Goal: Task Accomplishment & Management: Manage account settings

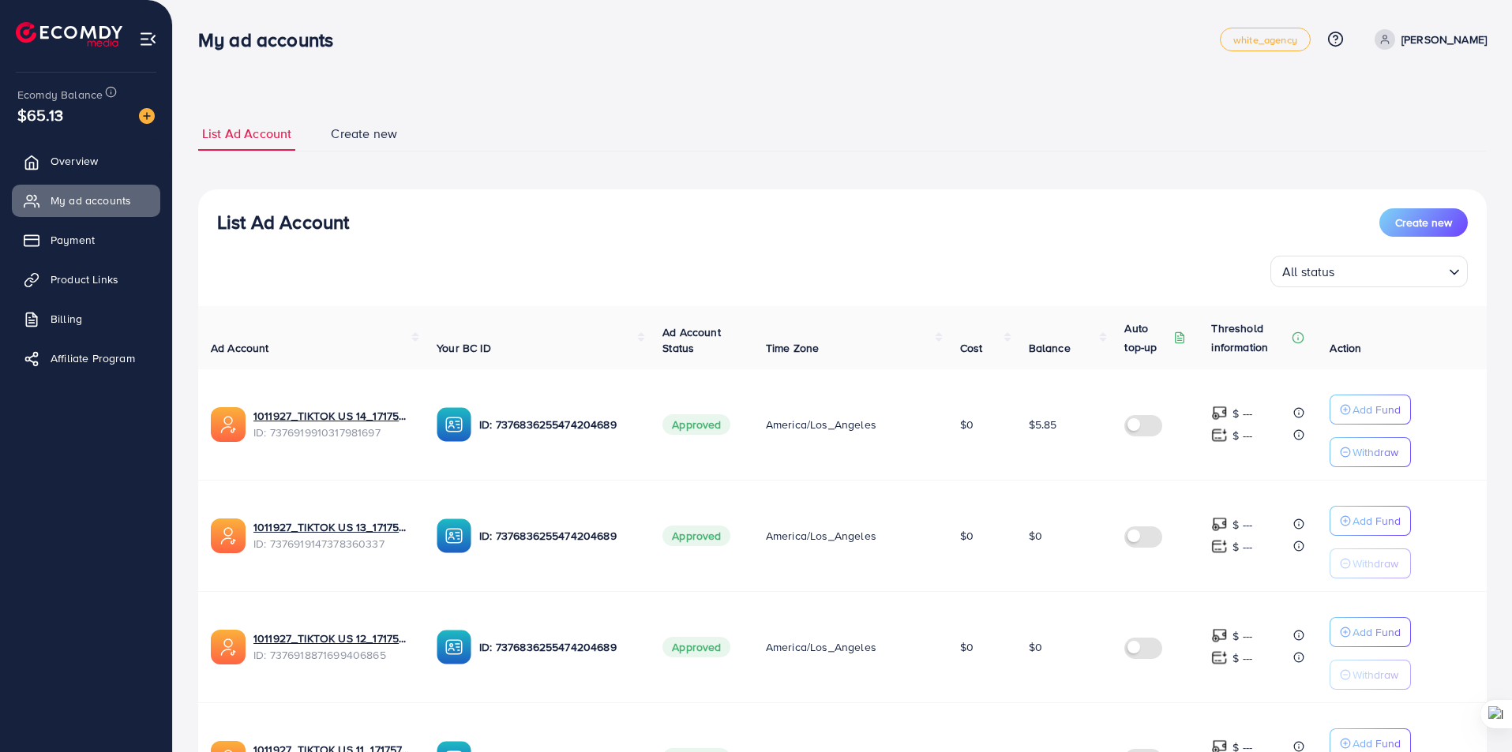
scroll to position [844, 0]
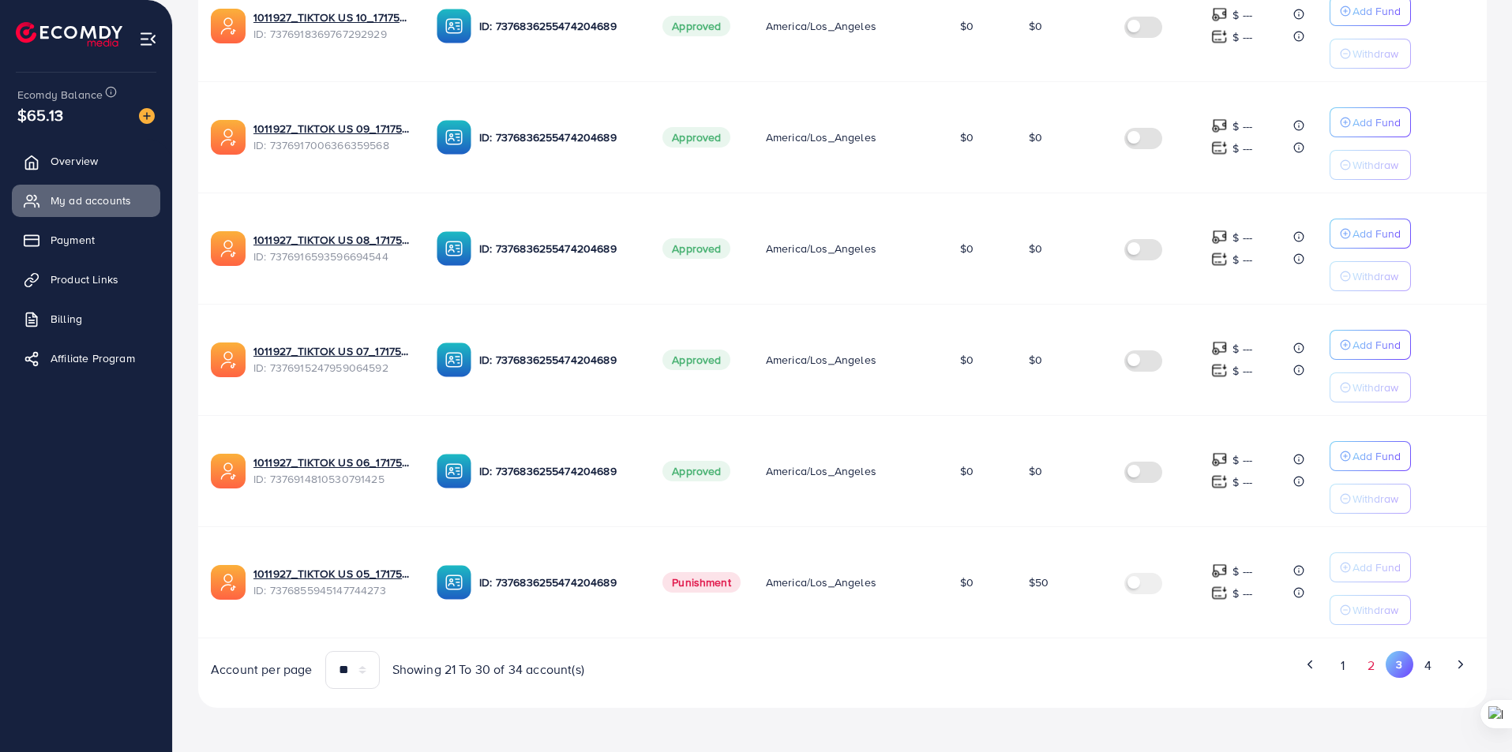
click at [1370, 667] on button "2" at bounding box center [1371, 665] width 28 height 29
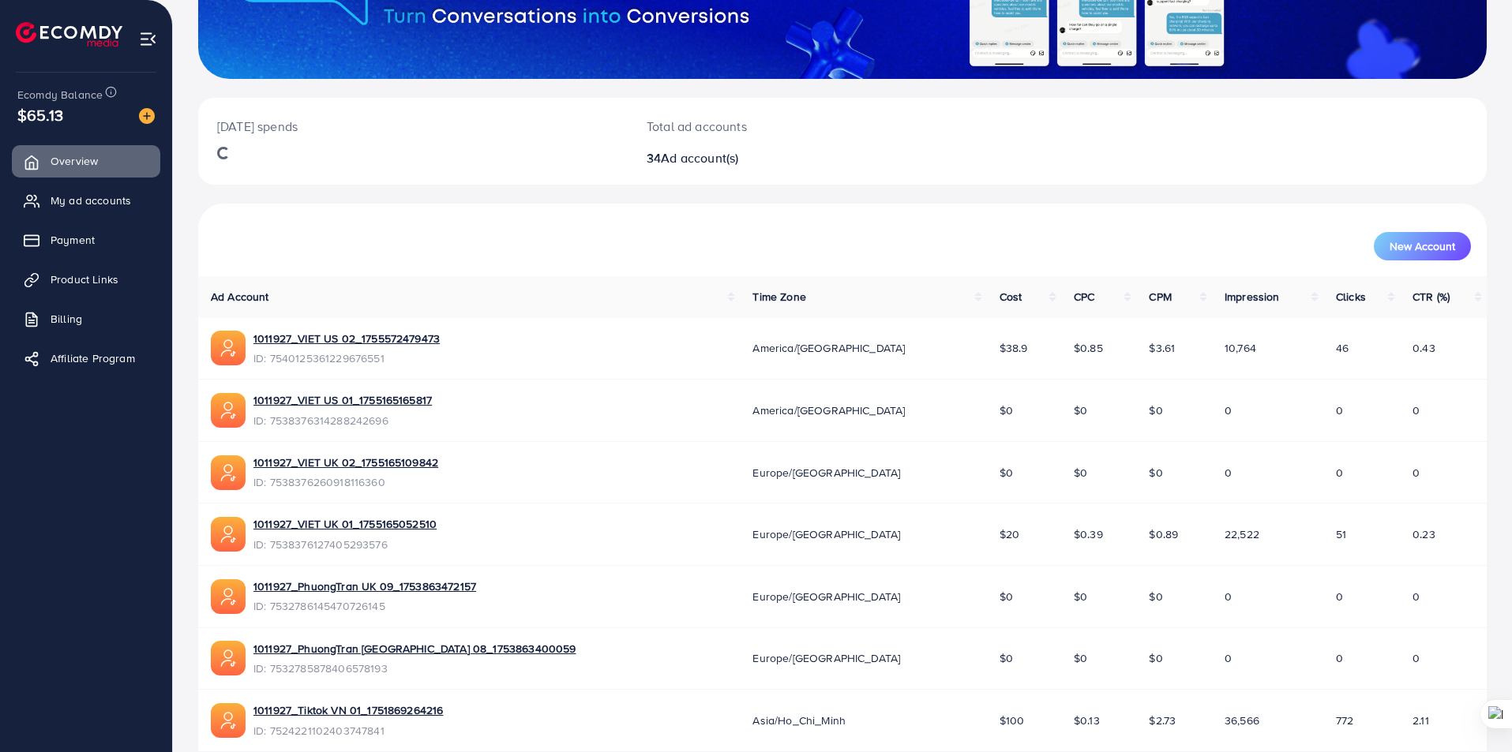
scroll to position [237, 0]
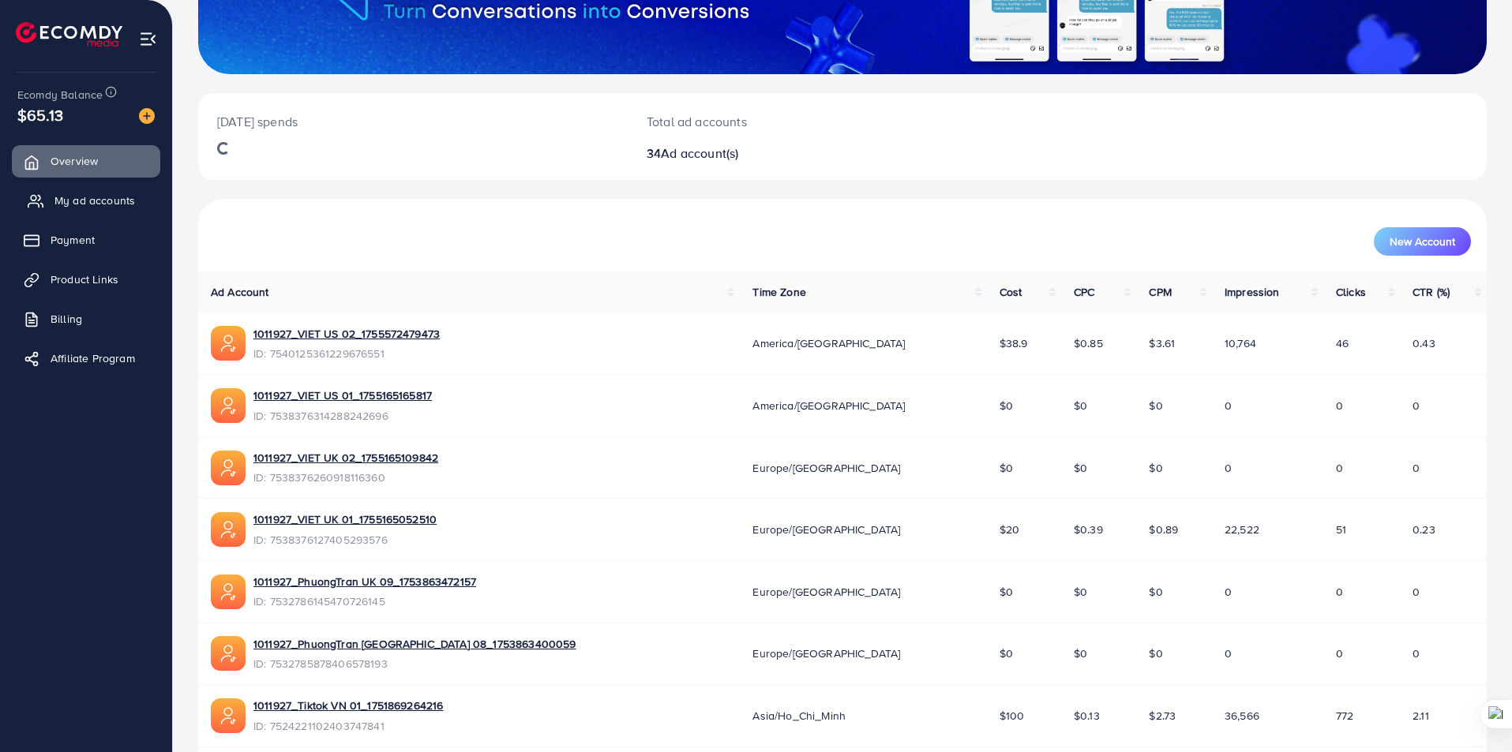
click at [115, 203] on span "My ad accounts" at bounding box center [94, 201] width 81 height 16
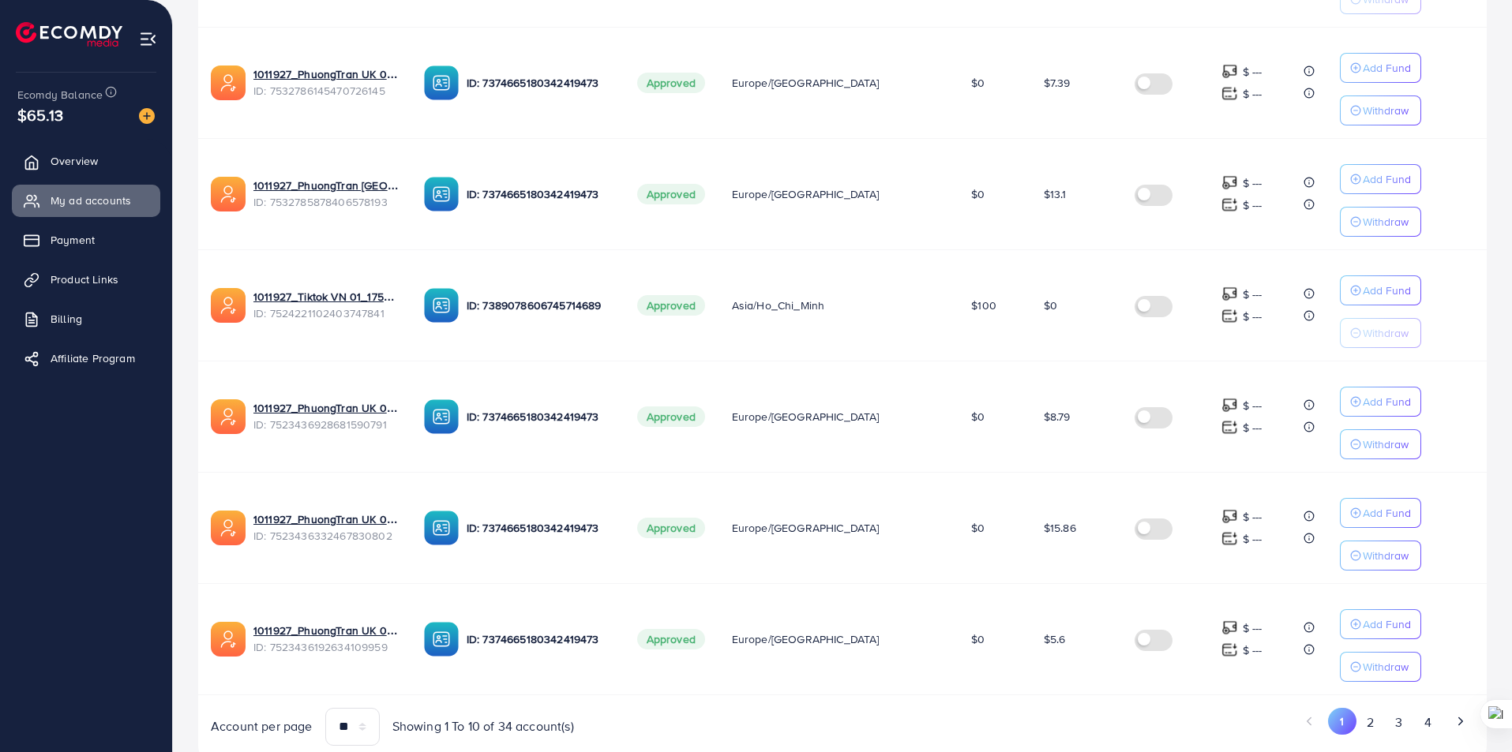
scroll to position [789, 0]
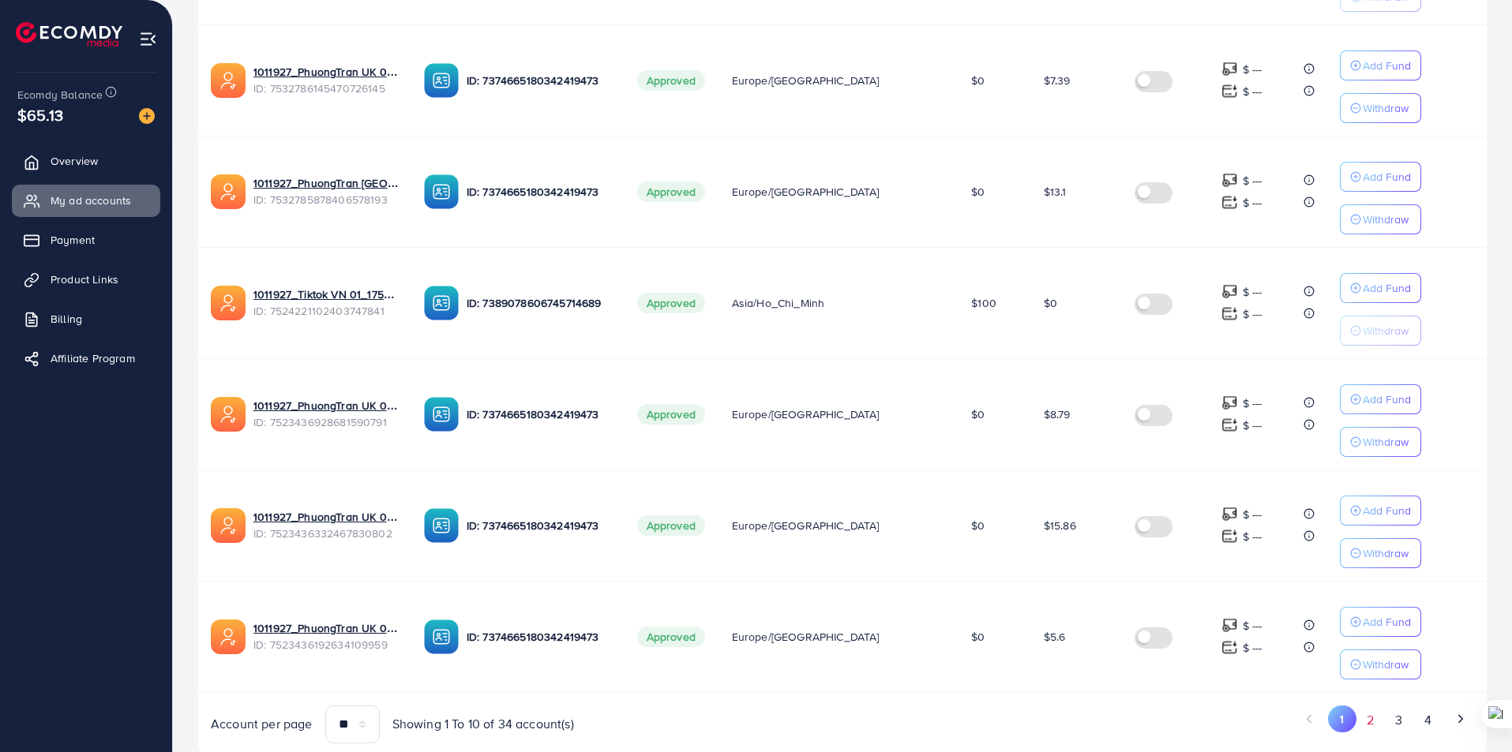
click at [1366, 724] on button "2" at bounding box center [1370, 720] width 28 height 29
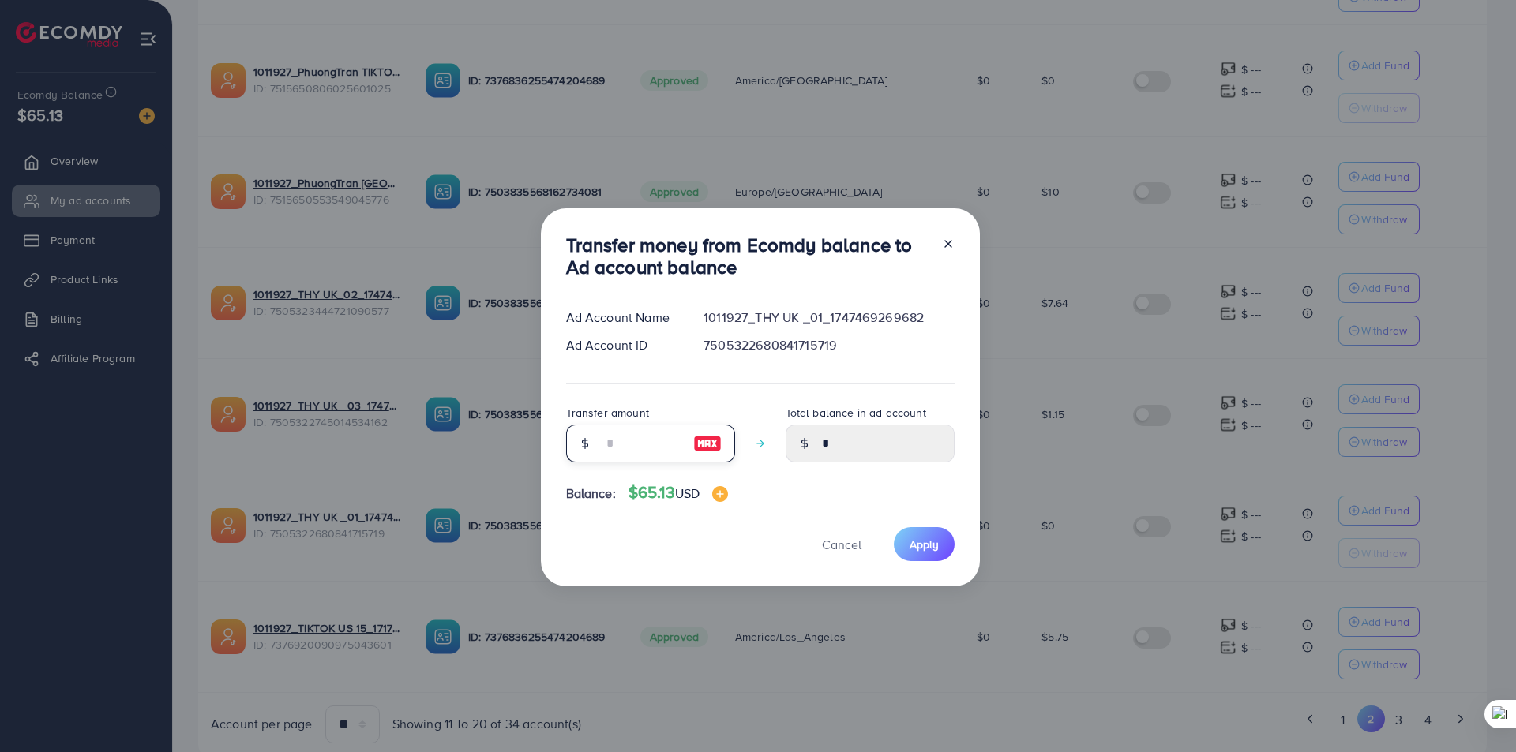
click at [603, 439] on input "number" at bounding box center [641, 444] width 79 height 38
type input "*"
type input "****"
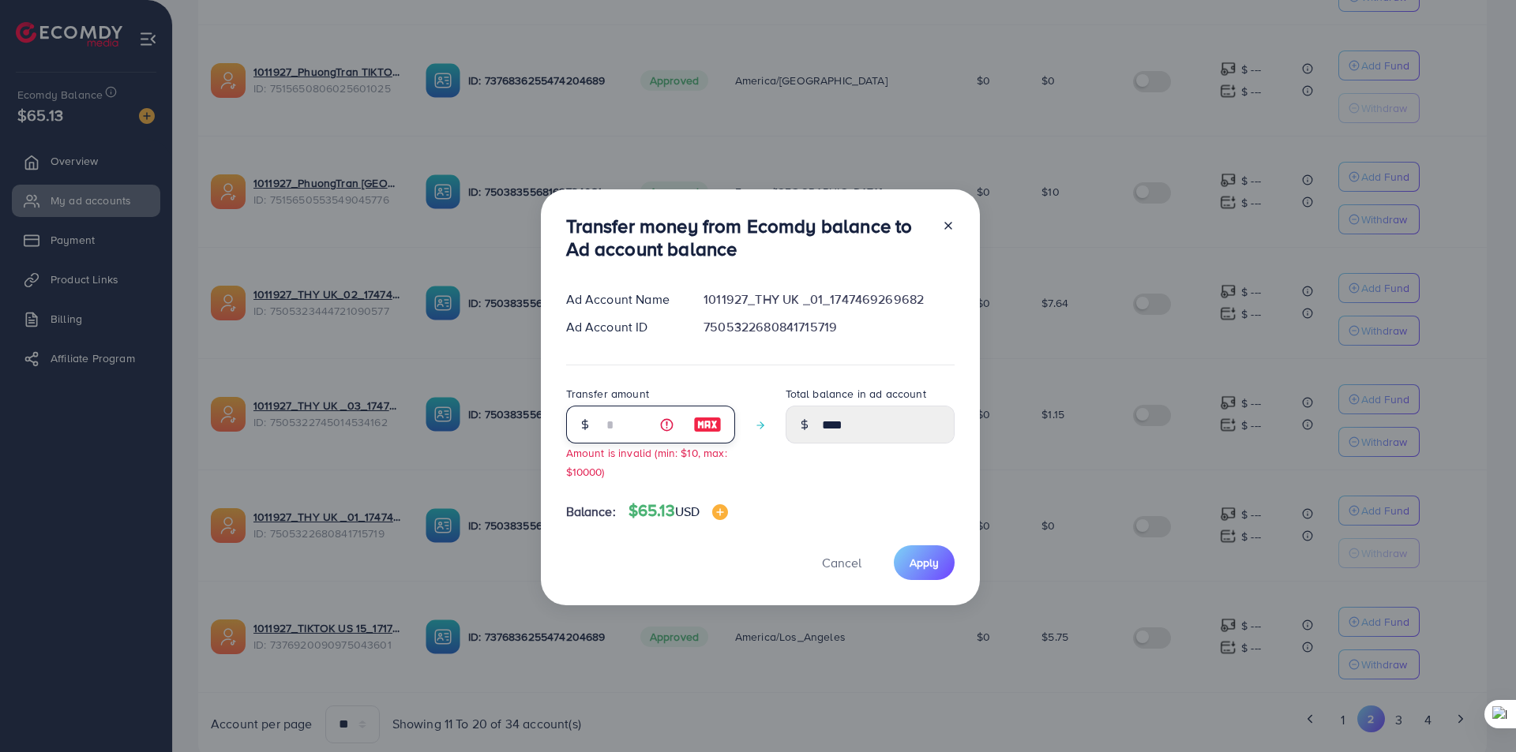
type input "**"
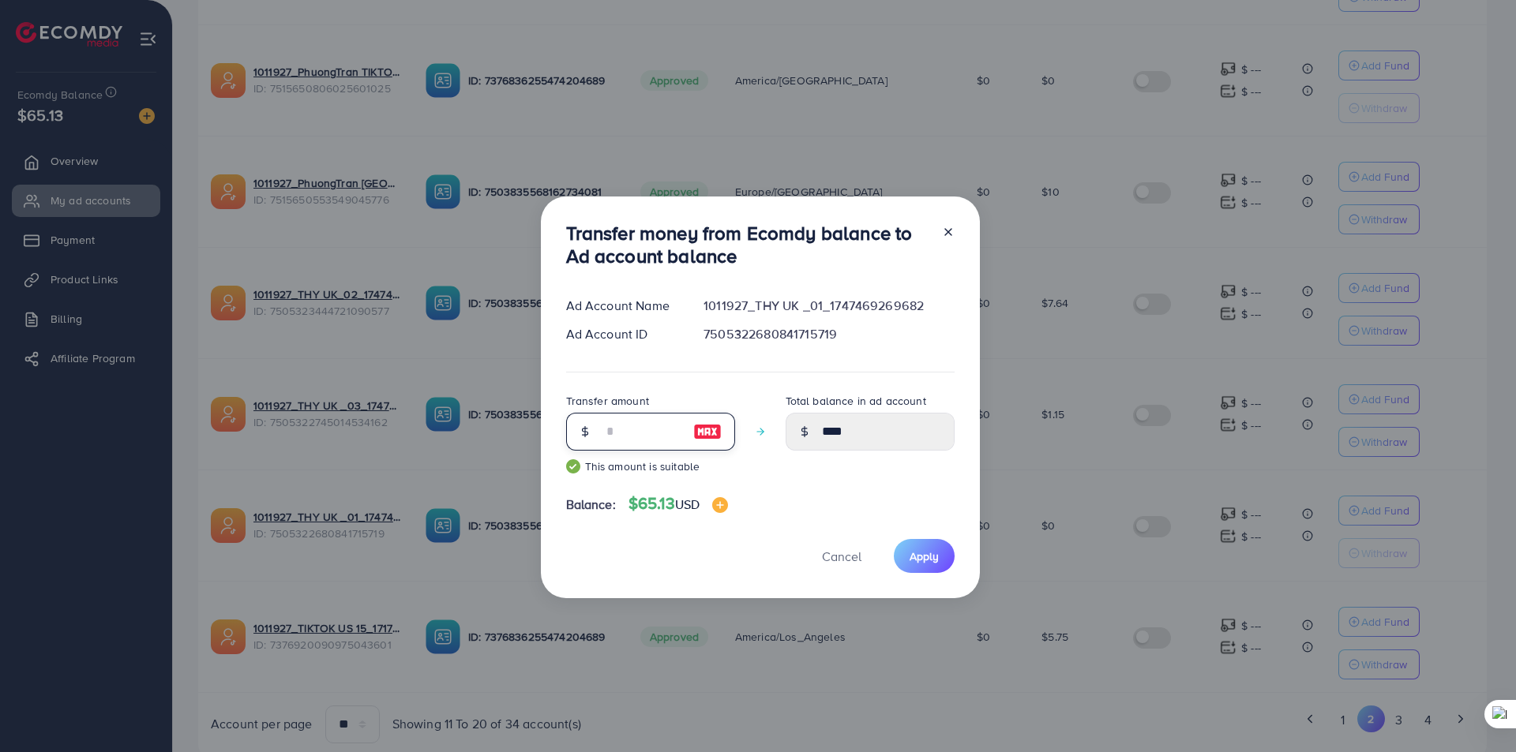
type input "*****"
type input "**"
click at [918, 561] on span "Apply" at bounding box center [923, 557] width 29 height 16
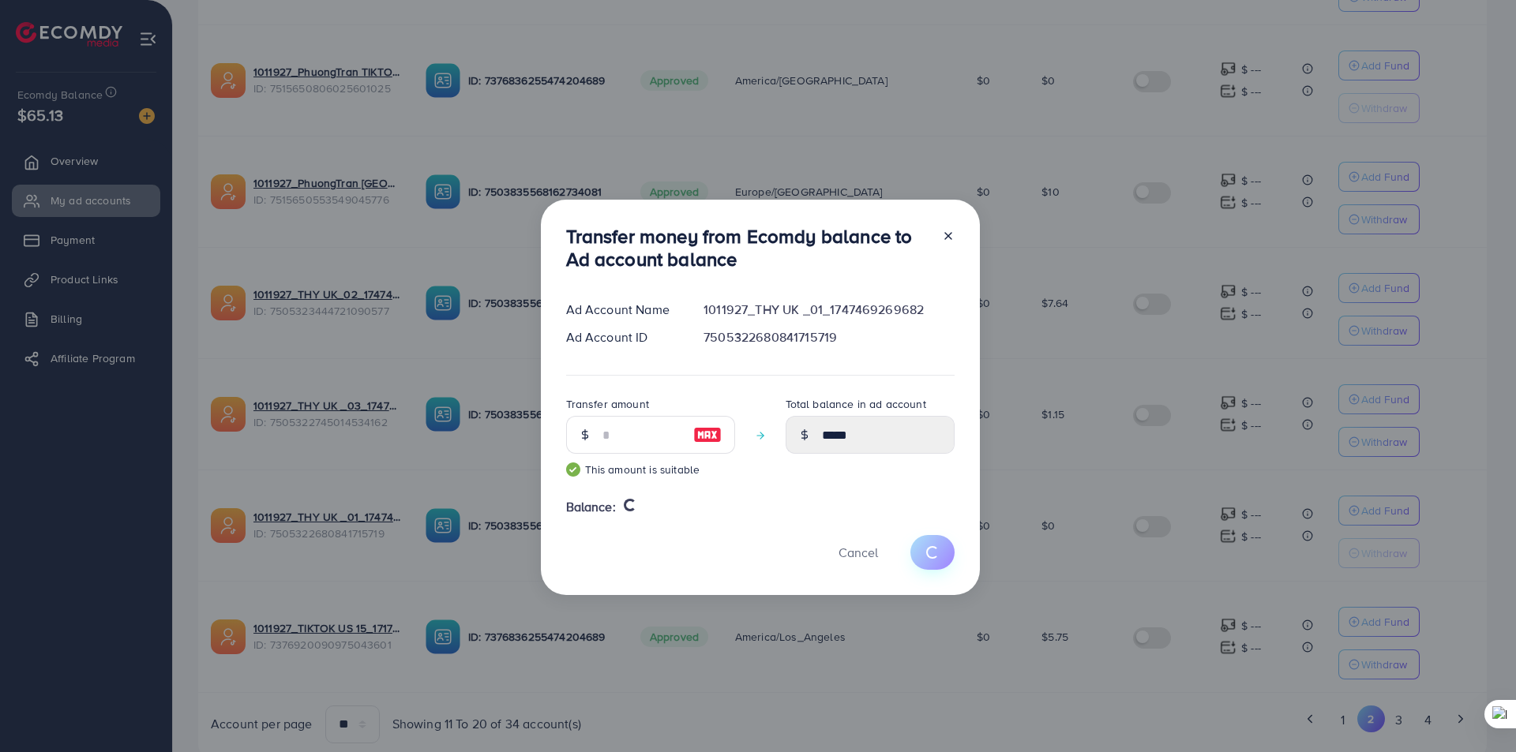
type input "*"
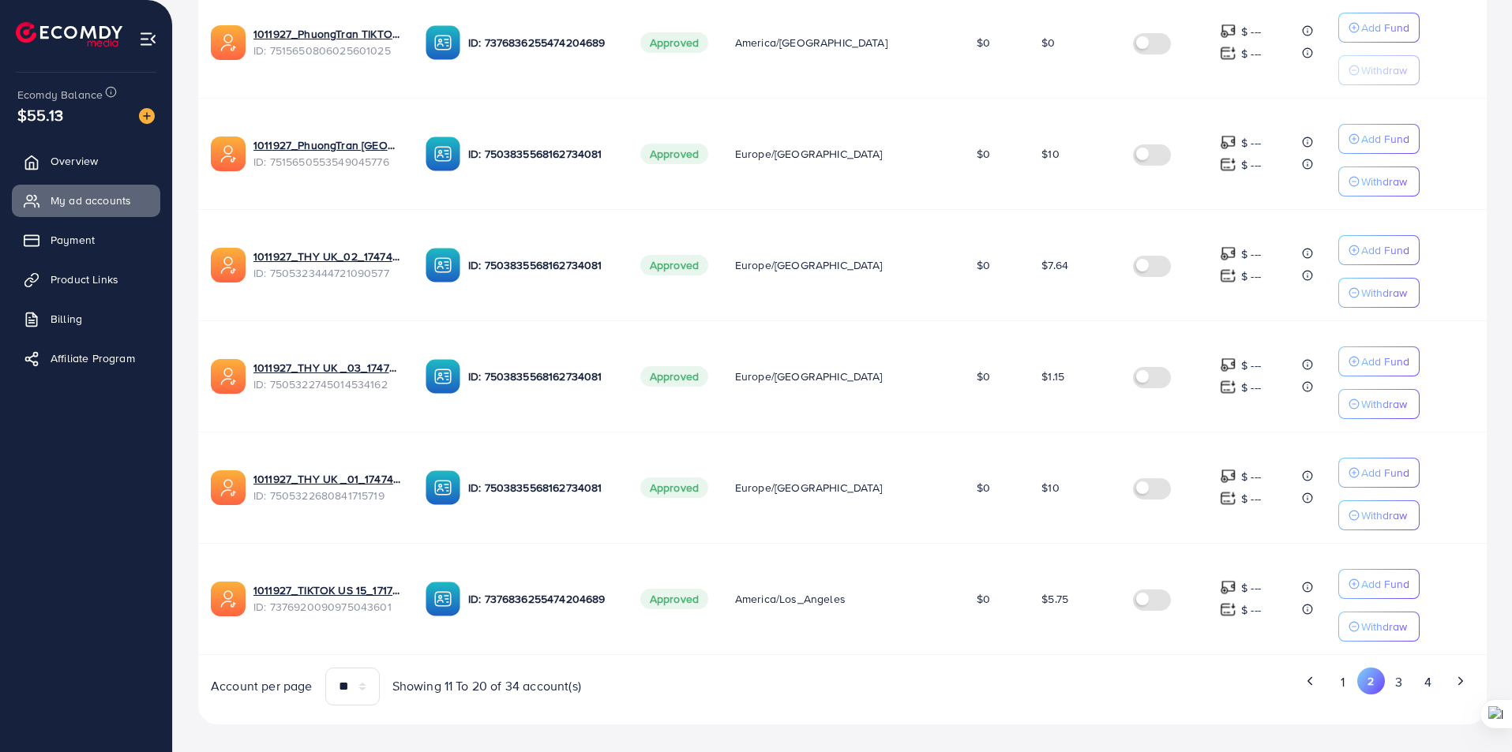
scroll to position [844, 0]
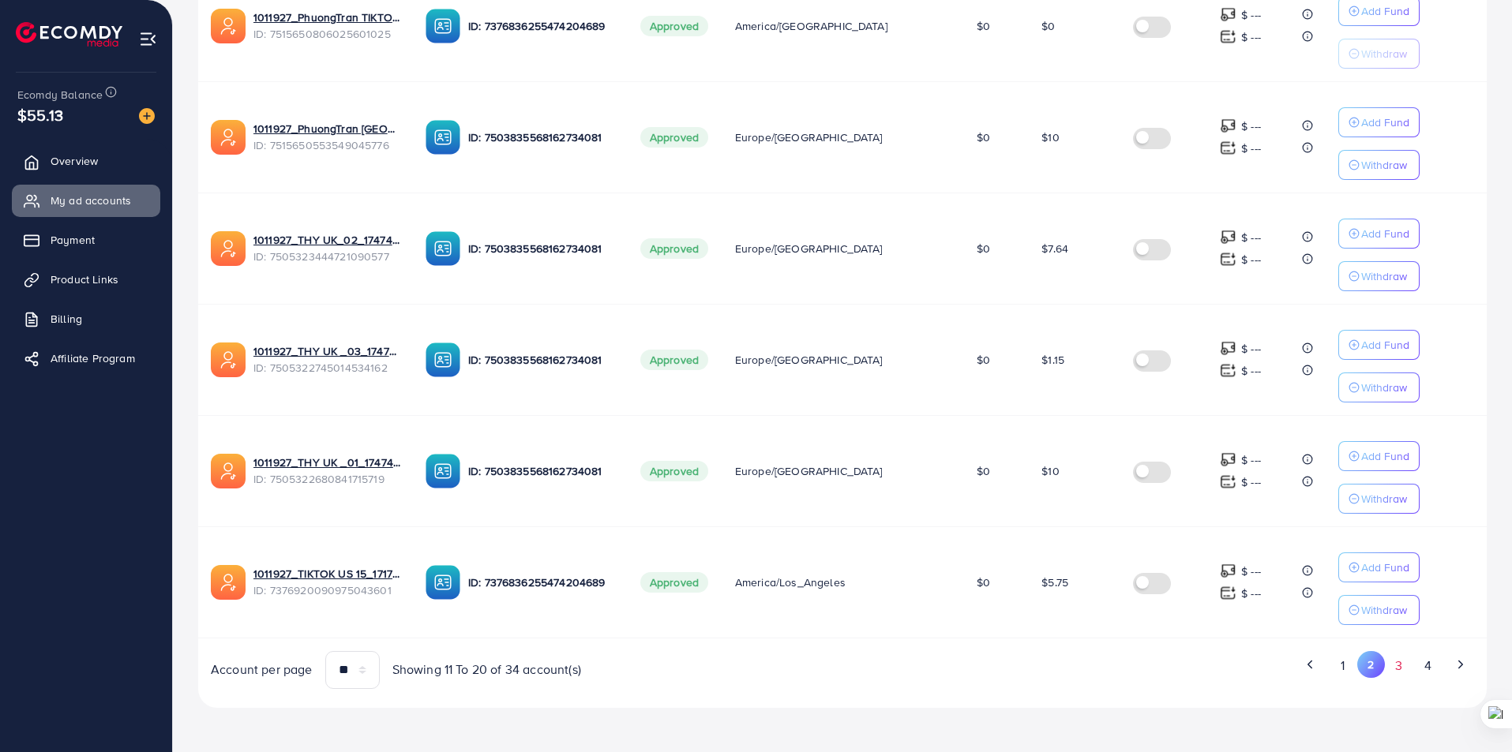
click at [1394, 666] on button "3" at bounding box center [1399, 665] width 28 height 29
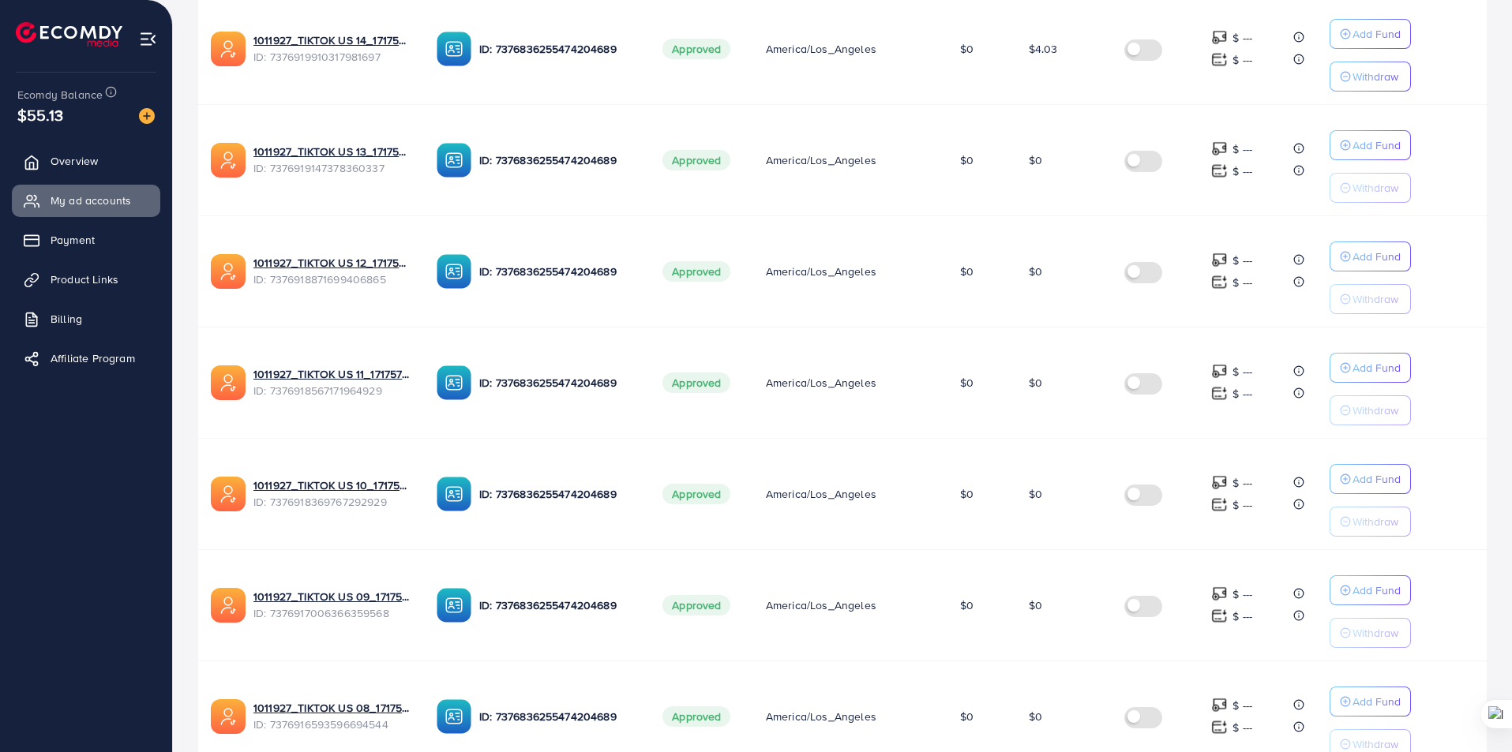
scroll to position [291, 0]
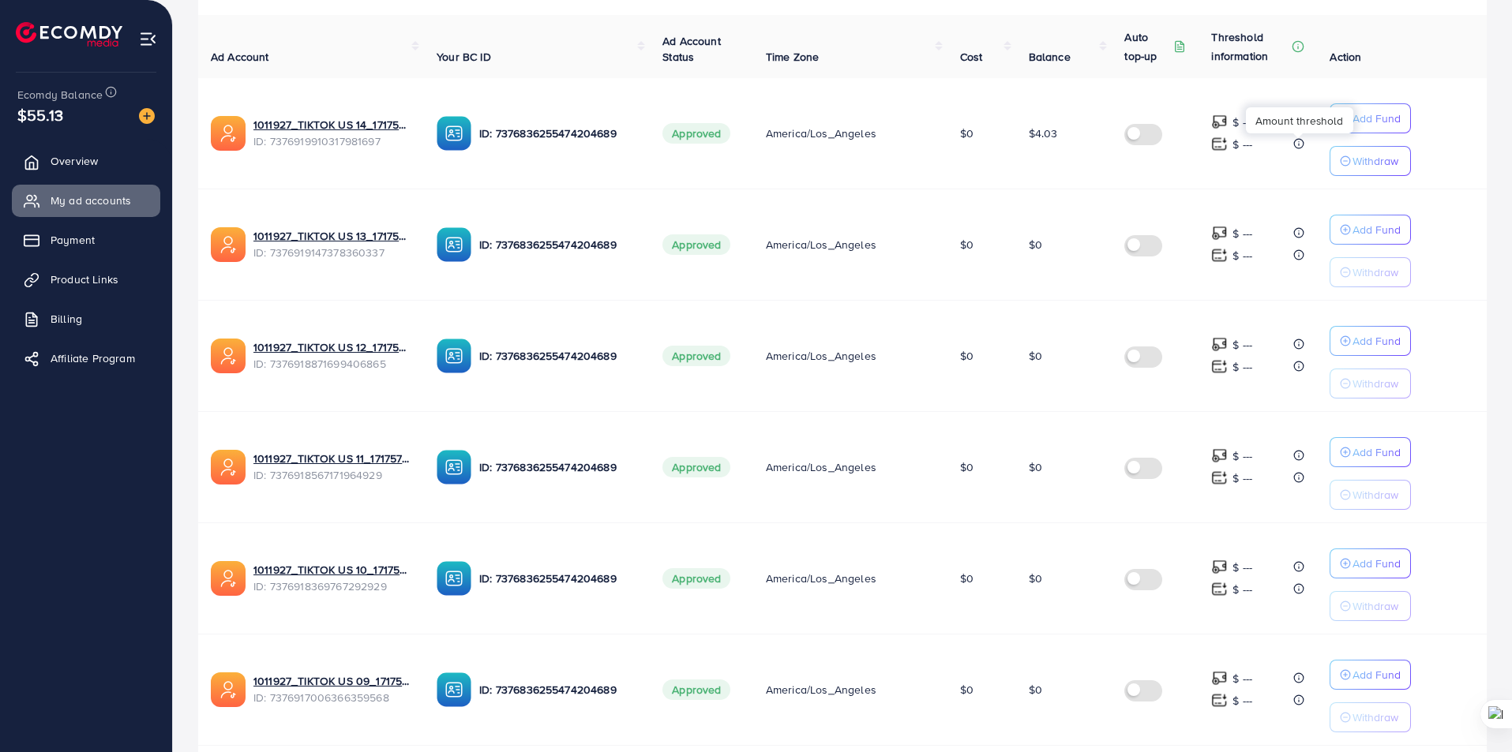
click at [1344, 120] on div "Amount threshold" at bounding box center [1299, 120] width 107 height 26
click at [1377, 118] on p "Add Fund" at bounding box center [1376, 118] width 48 height 19
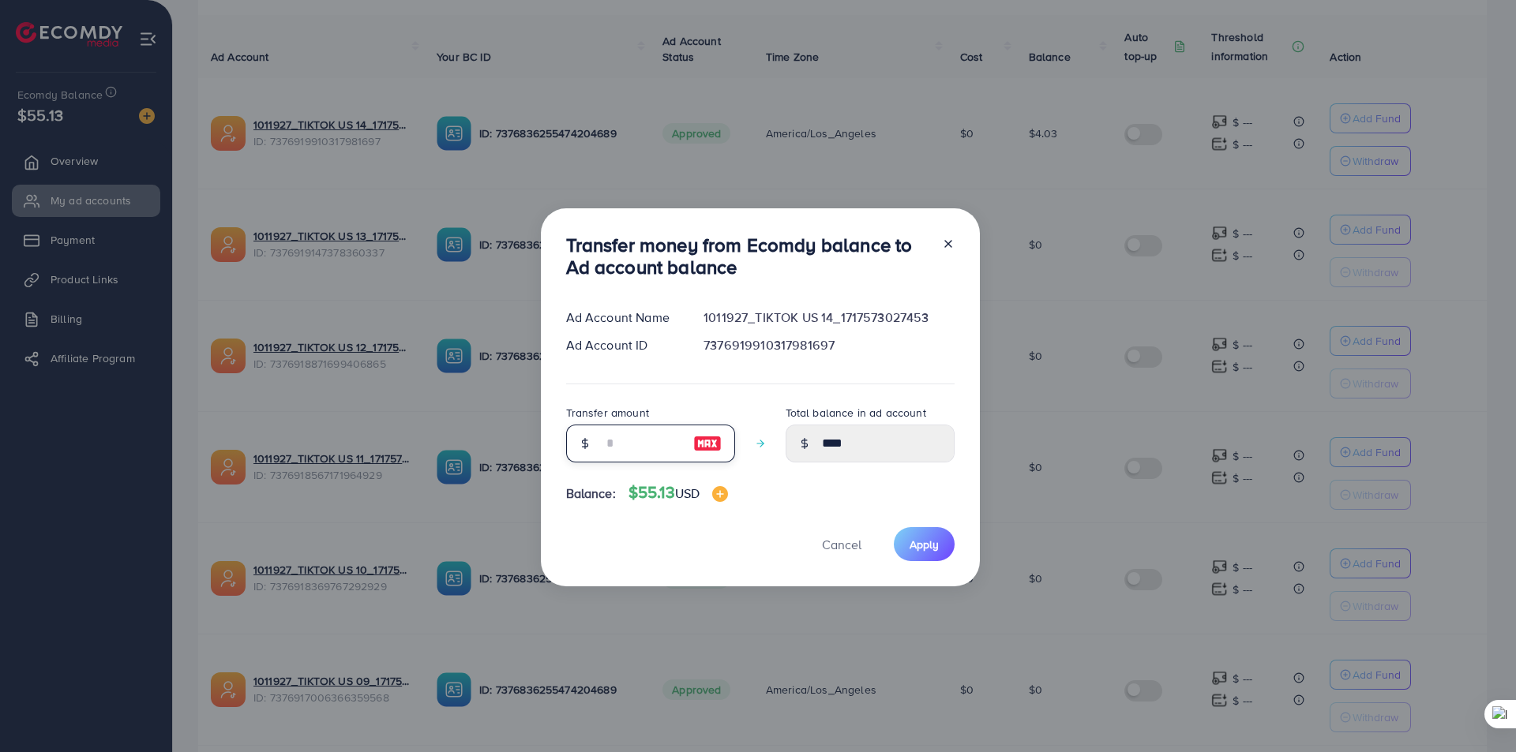
click at [638, 447] on input "number" at bounding box center [641, 444] width 79 height 38
type input "*"
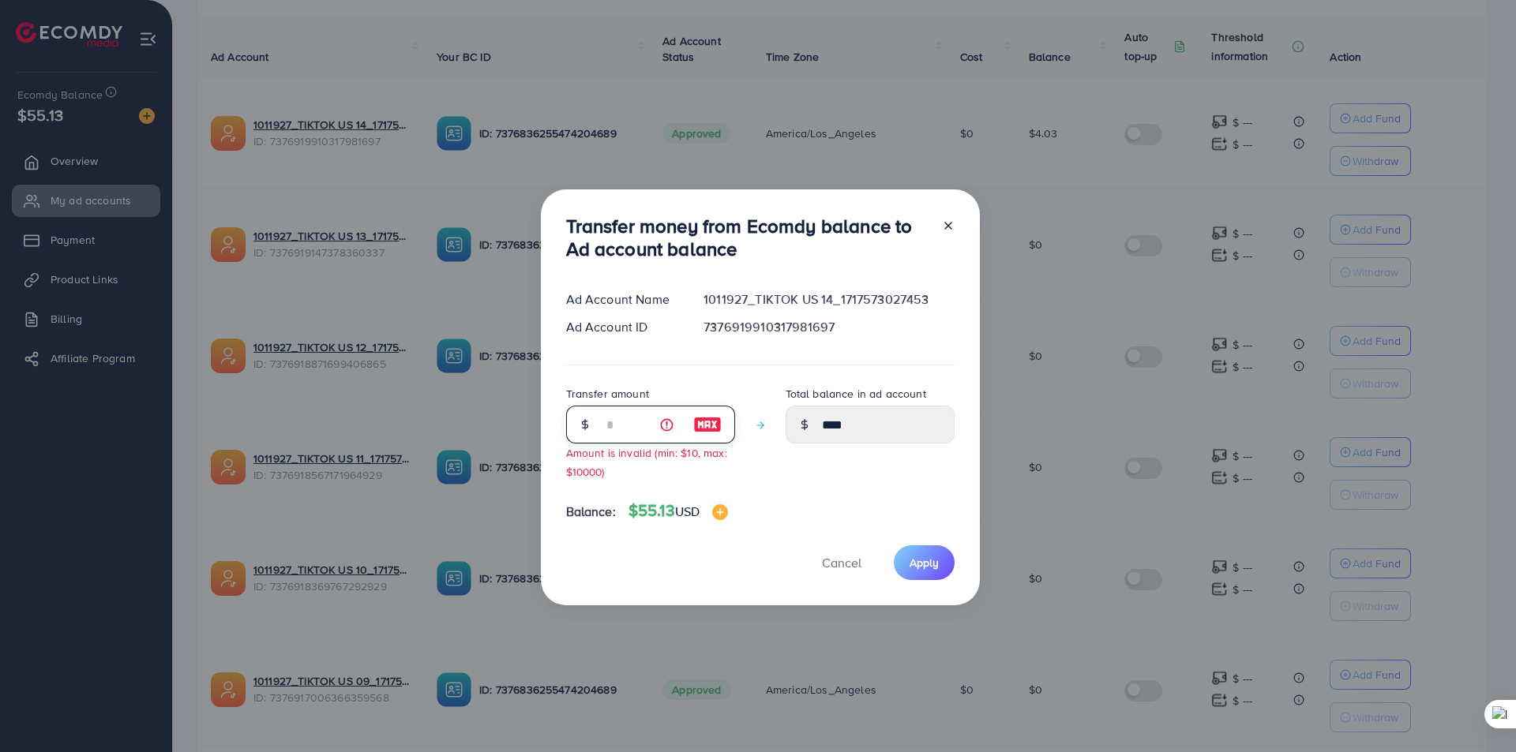
type input "****"
type input "**"
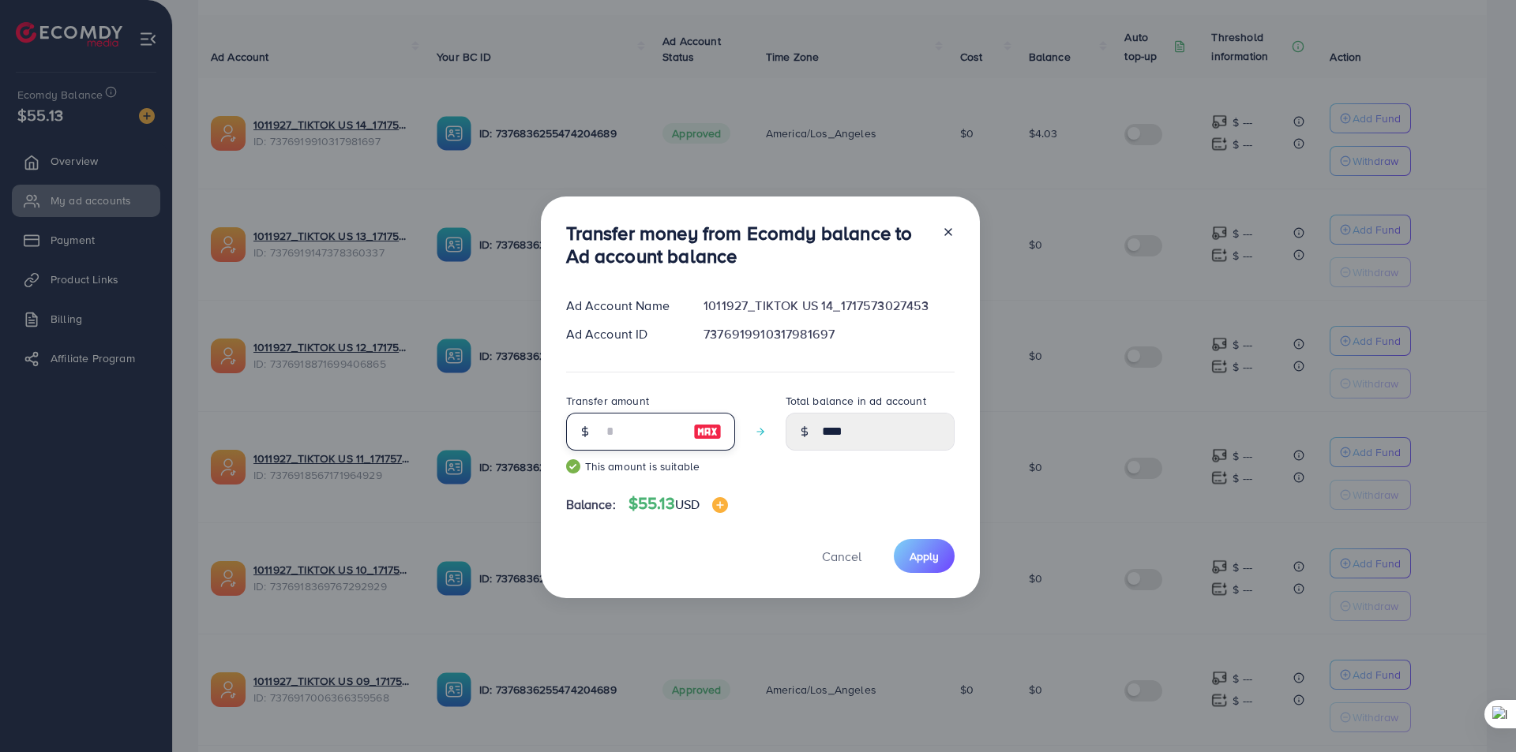
type input "*****"
type input "**"
click at [920, 553] on span "Apply" at bounding box center [923, 557] width 29 height 16
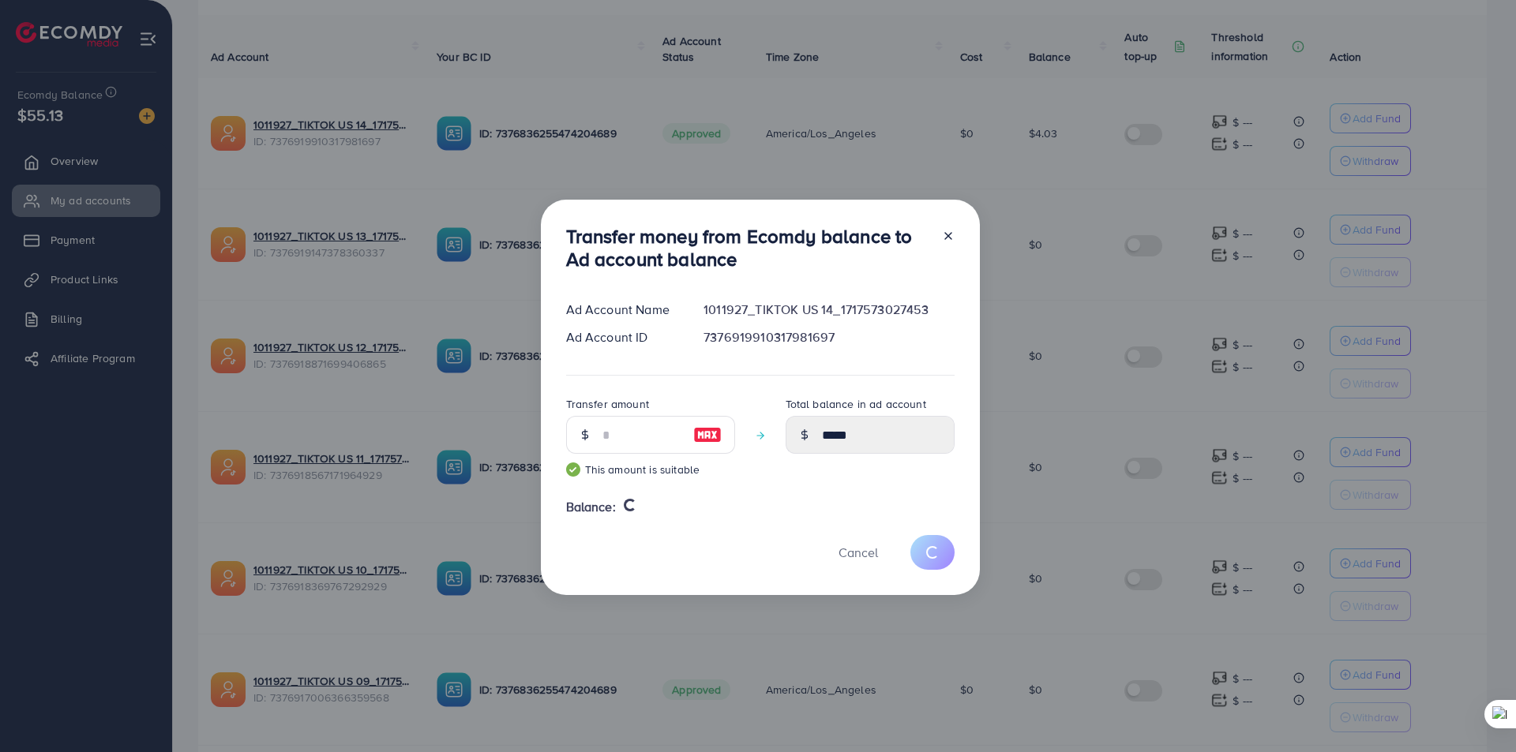
type input "****"
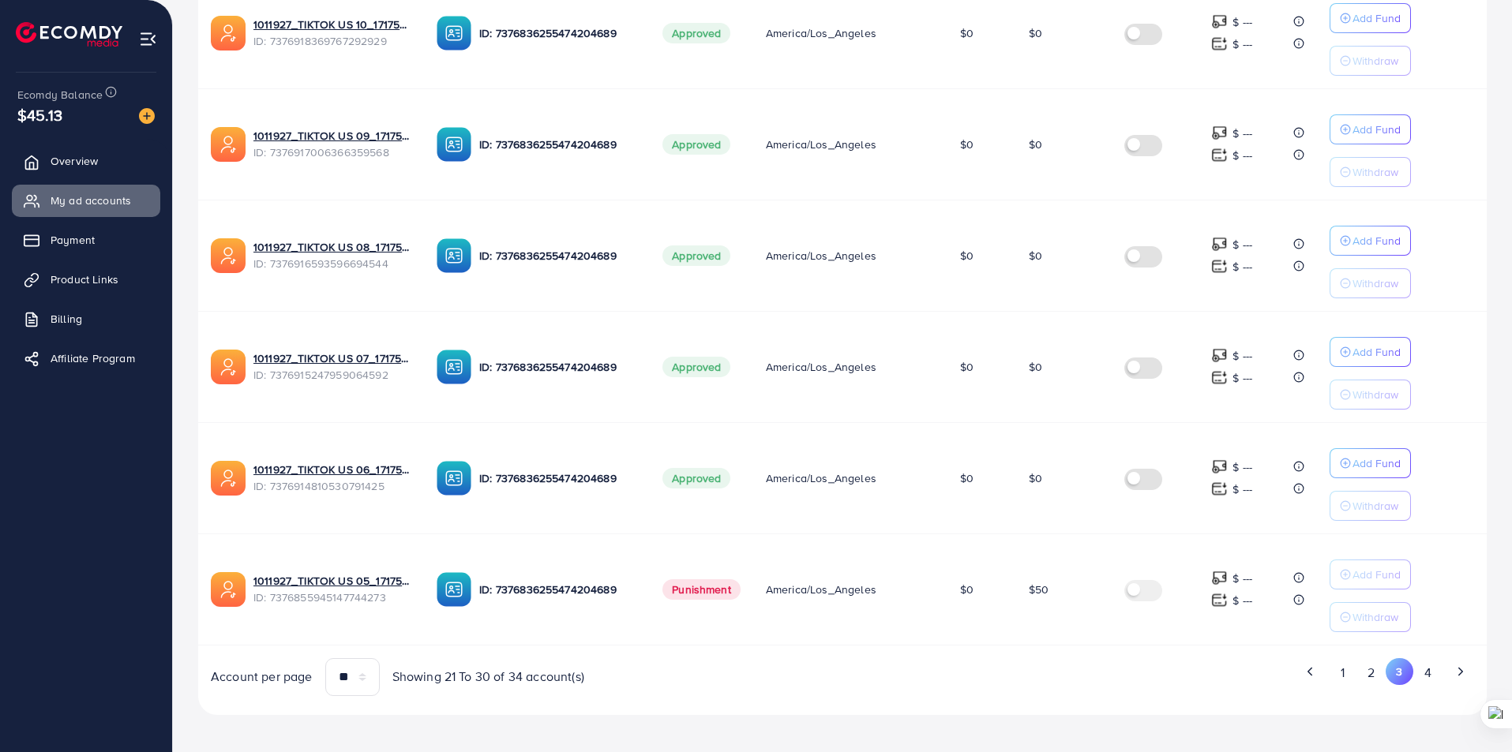
scroll to position [844, 0]
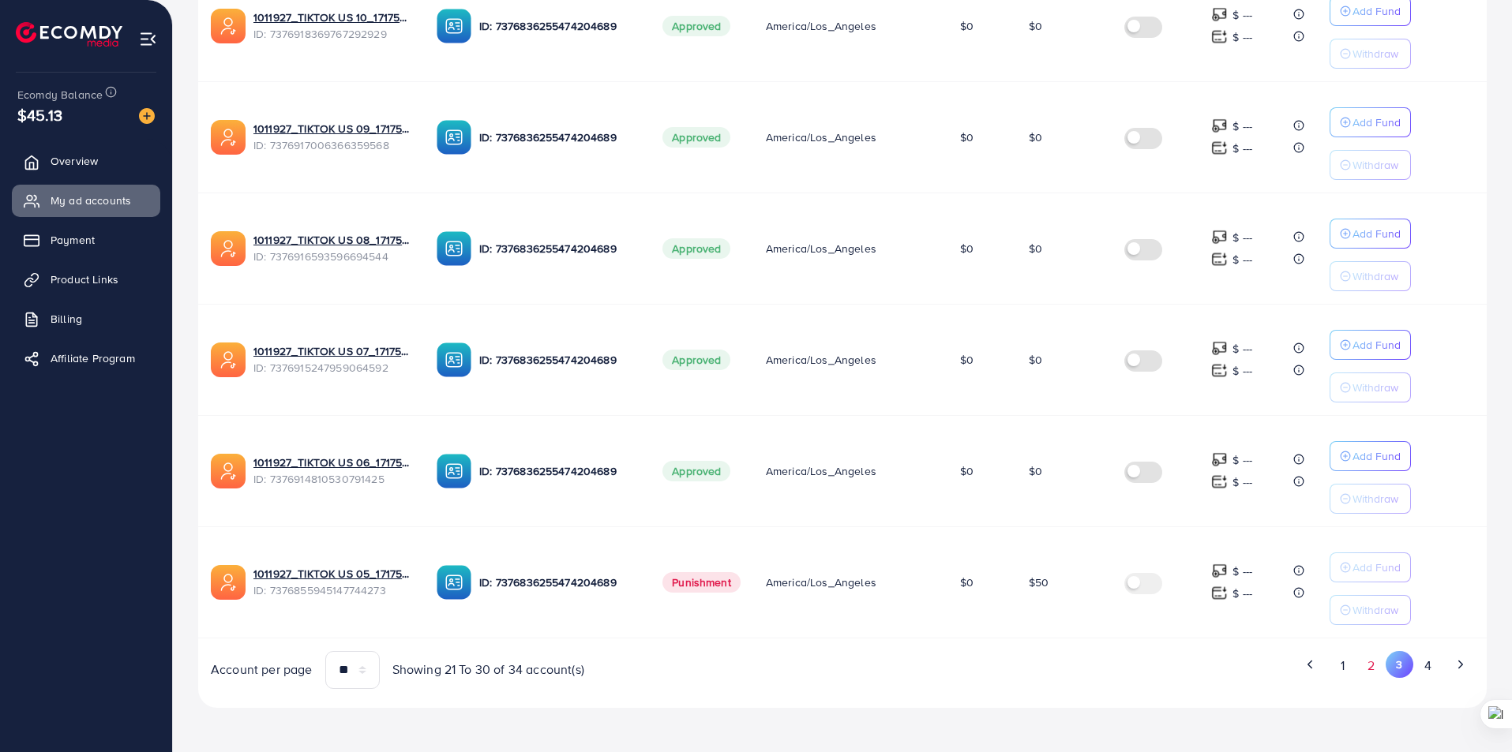
click at [1360, 664] on button "2" at bounding box center [1371, 665] width 28 height 29
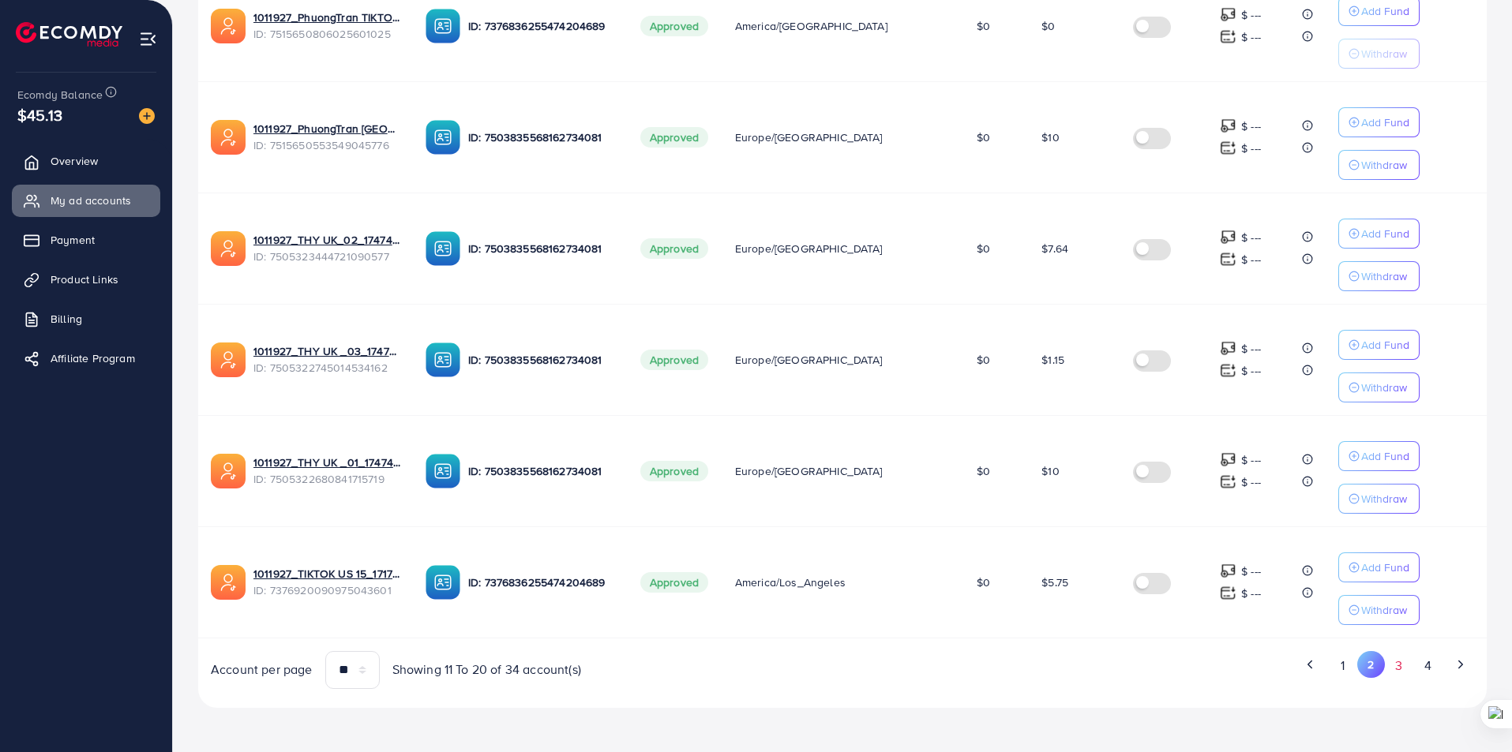
click at [1395, 676] on button "3" at bounding box center [1399, 665] width 28 height 29
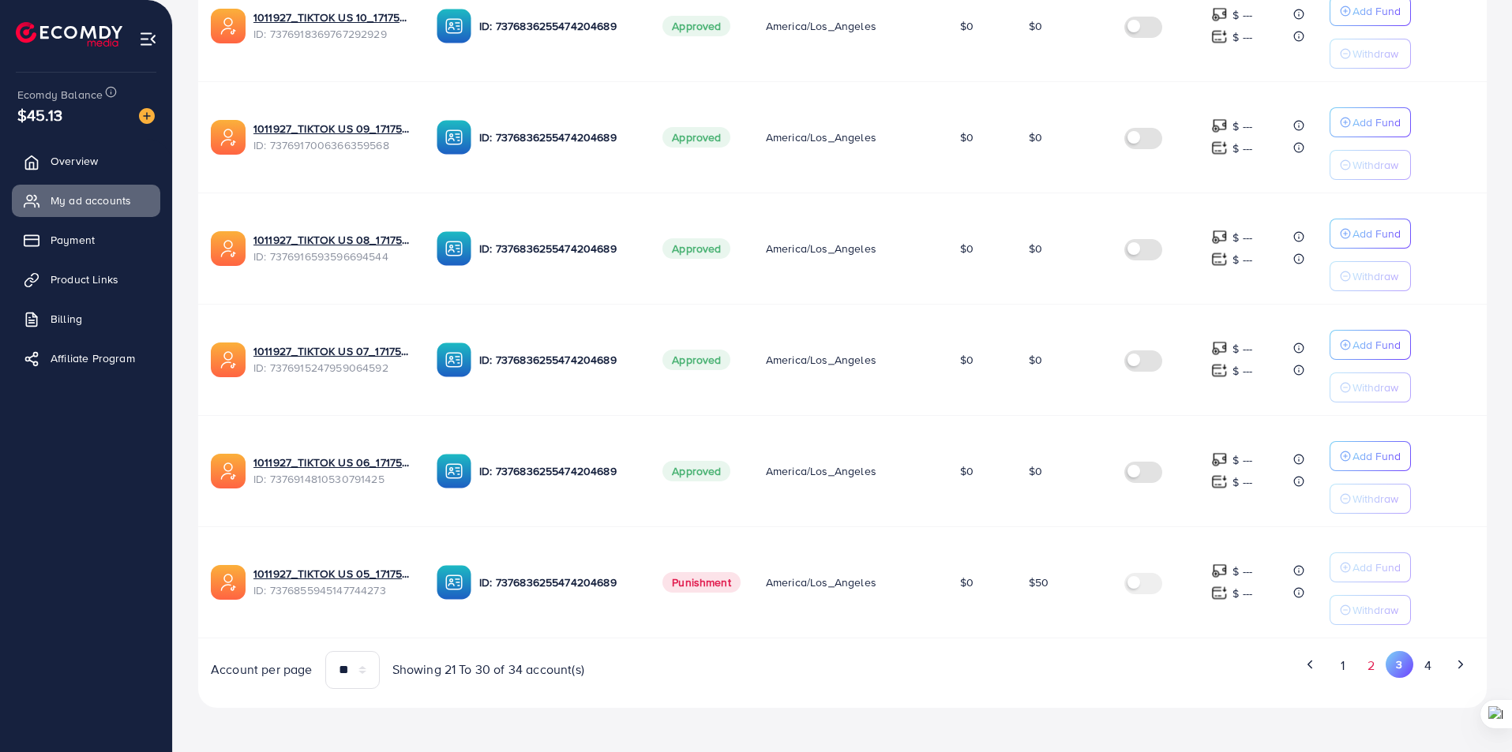
click at [1366, 670] on button "2" at bounding box center [1371, 665] width 28 height 29
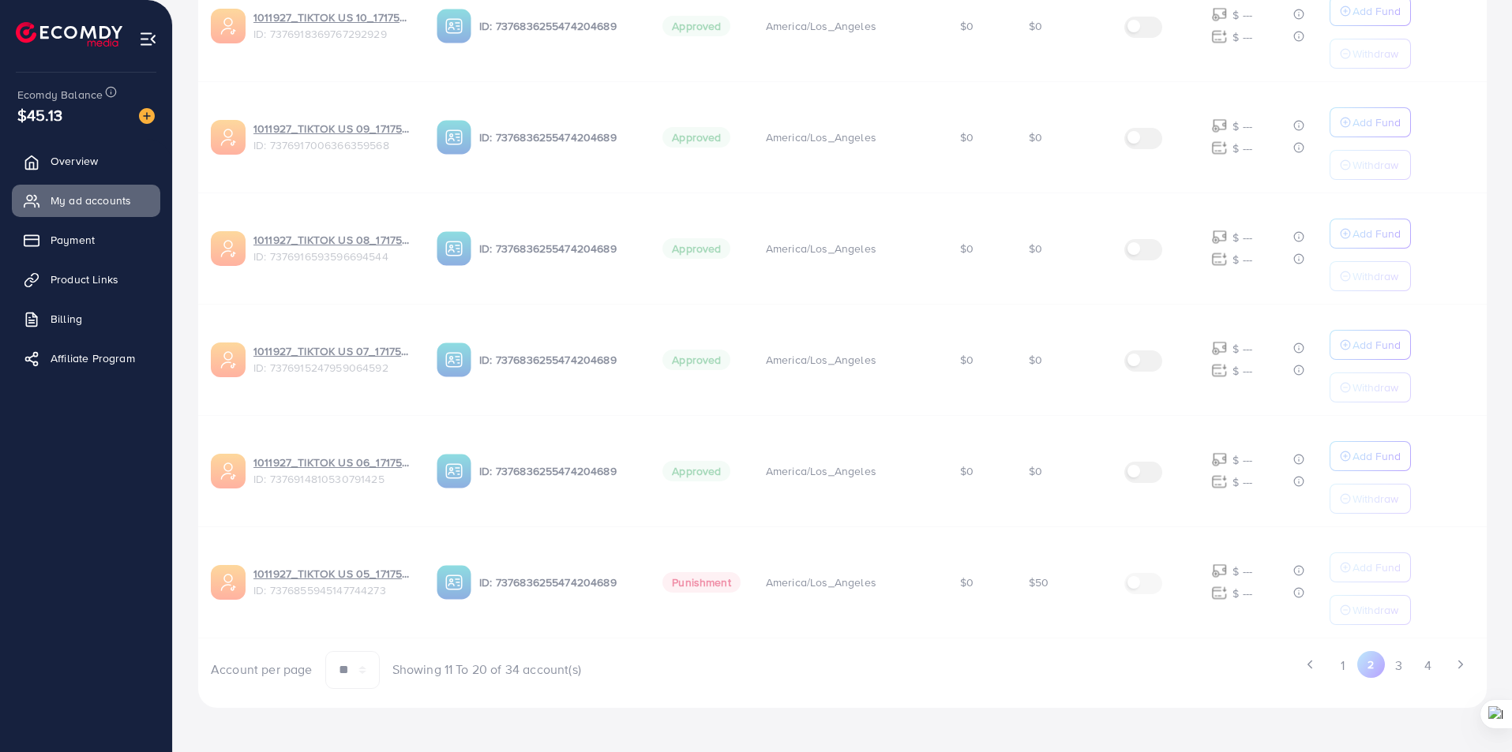
click at [1336, 669] on div "Ad Account Your BC ID Ad Account Status Time Zone Cost Balance Auto top-up Thre…" at bounding box center [842, 75] width 1288 height 1227
click at [1407, 662] on div "Ad Account Your BC ID Ad Account Status Time Zone Cost Balance Auto top-up Thre…" at bounding box center [842, 75] width 1288 height 1227
click at [92, 164] on span "Overview" at bounding box center [77, 161] width 47 height 16
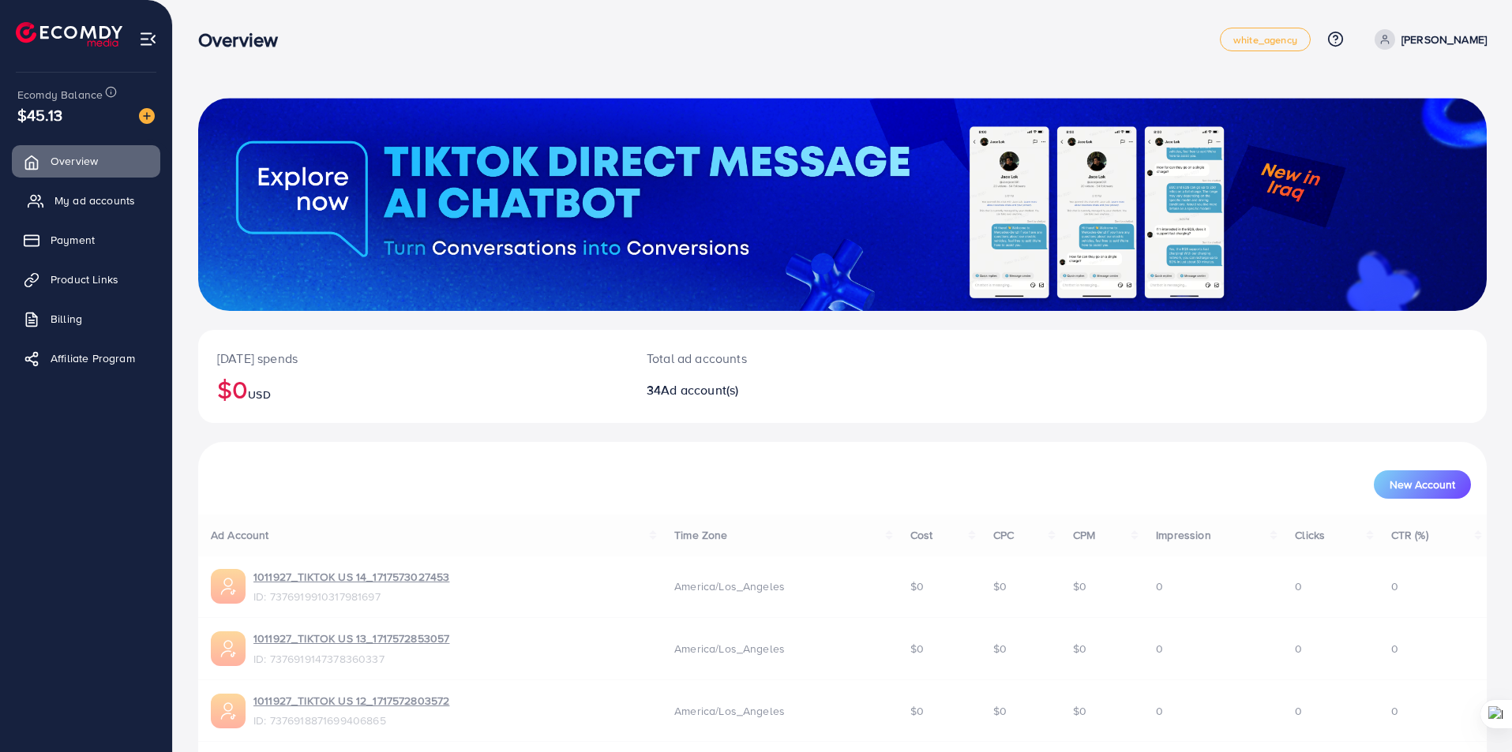
click at [81, 204] on span "My ad accounts" at bounding box center [94, 201] width 81 height 16
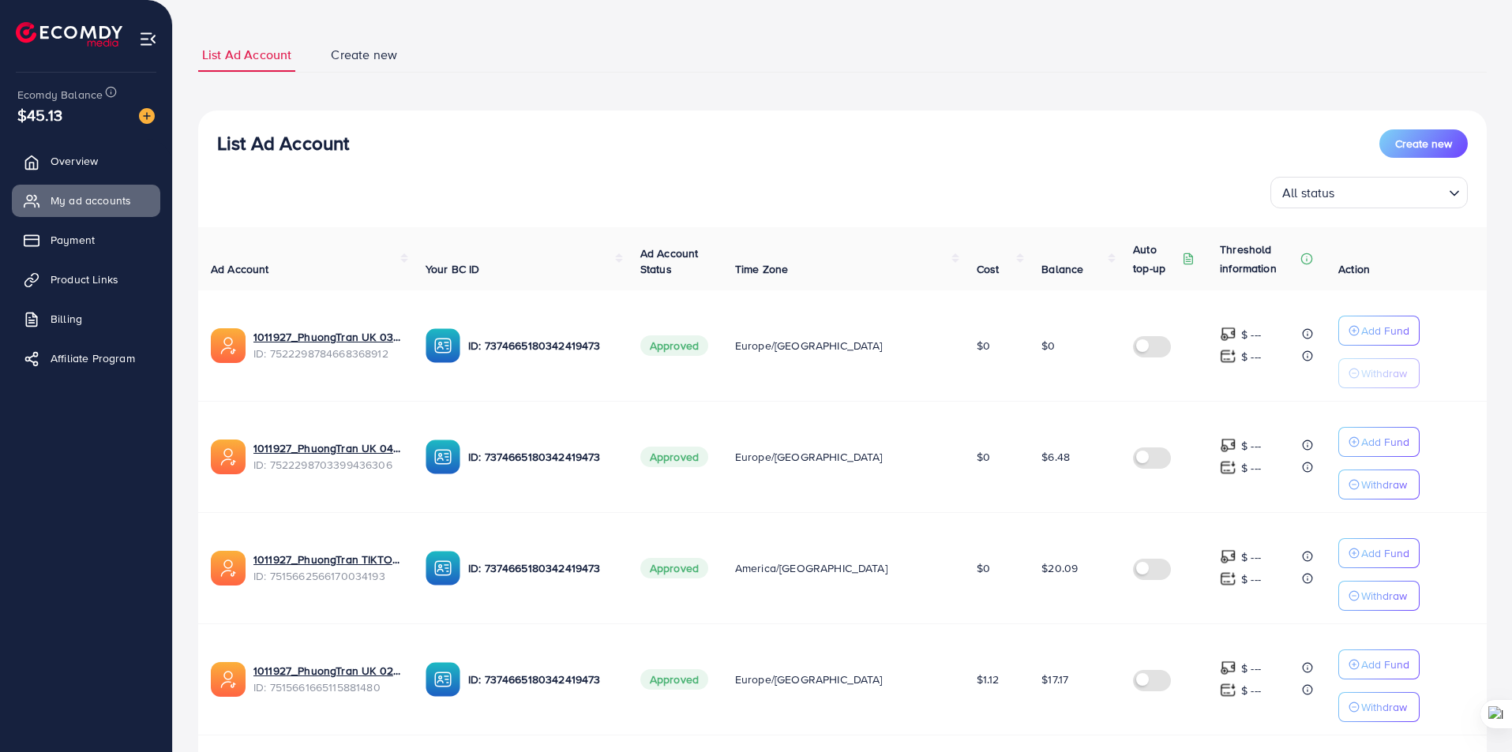
scroll to position [158, 0]
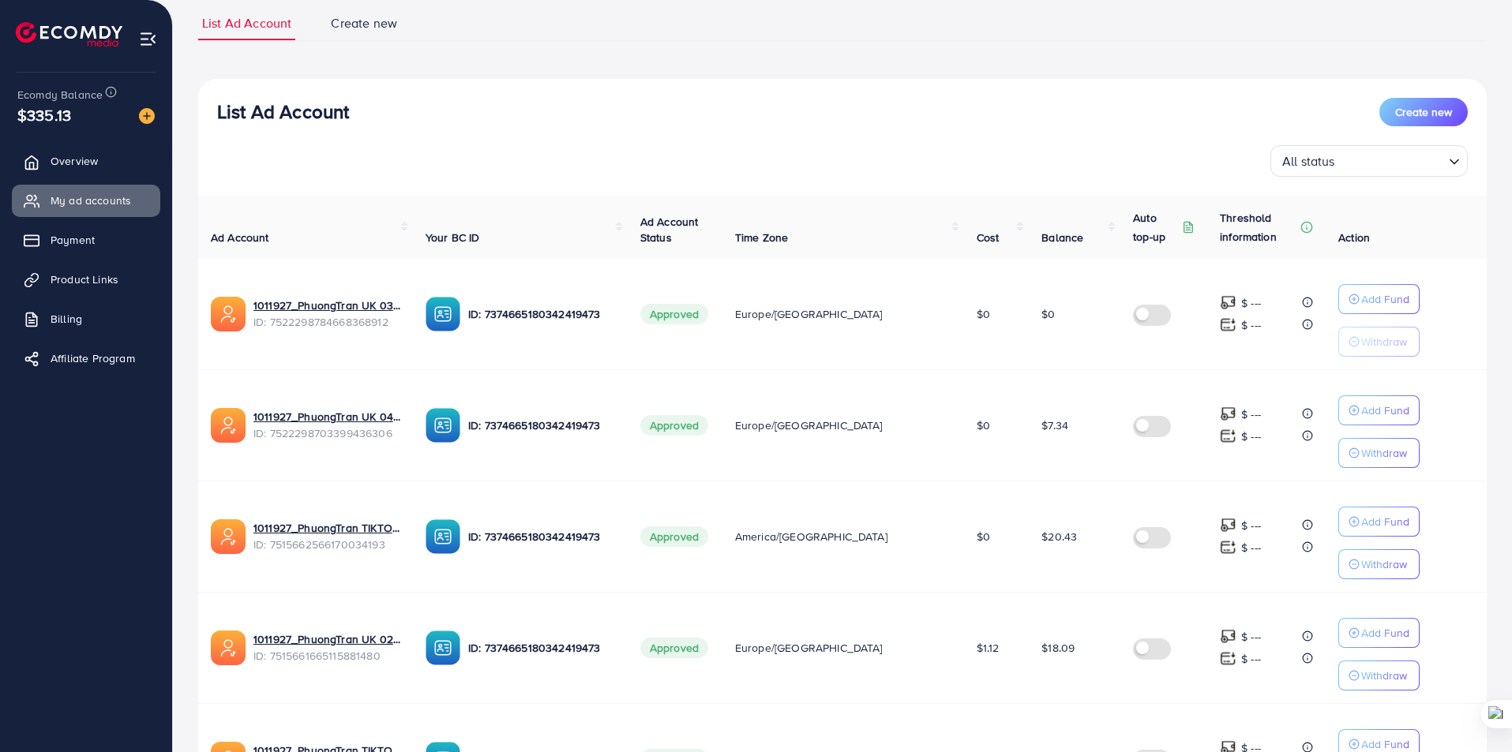
scroll to position [133, 0]
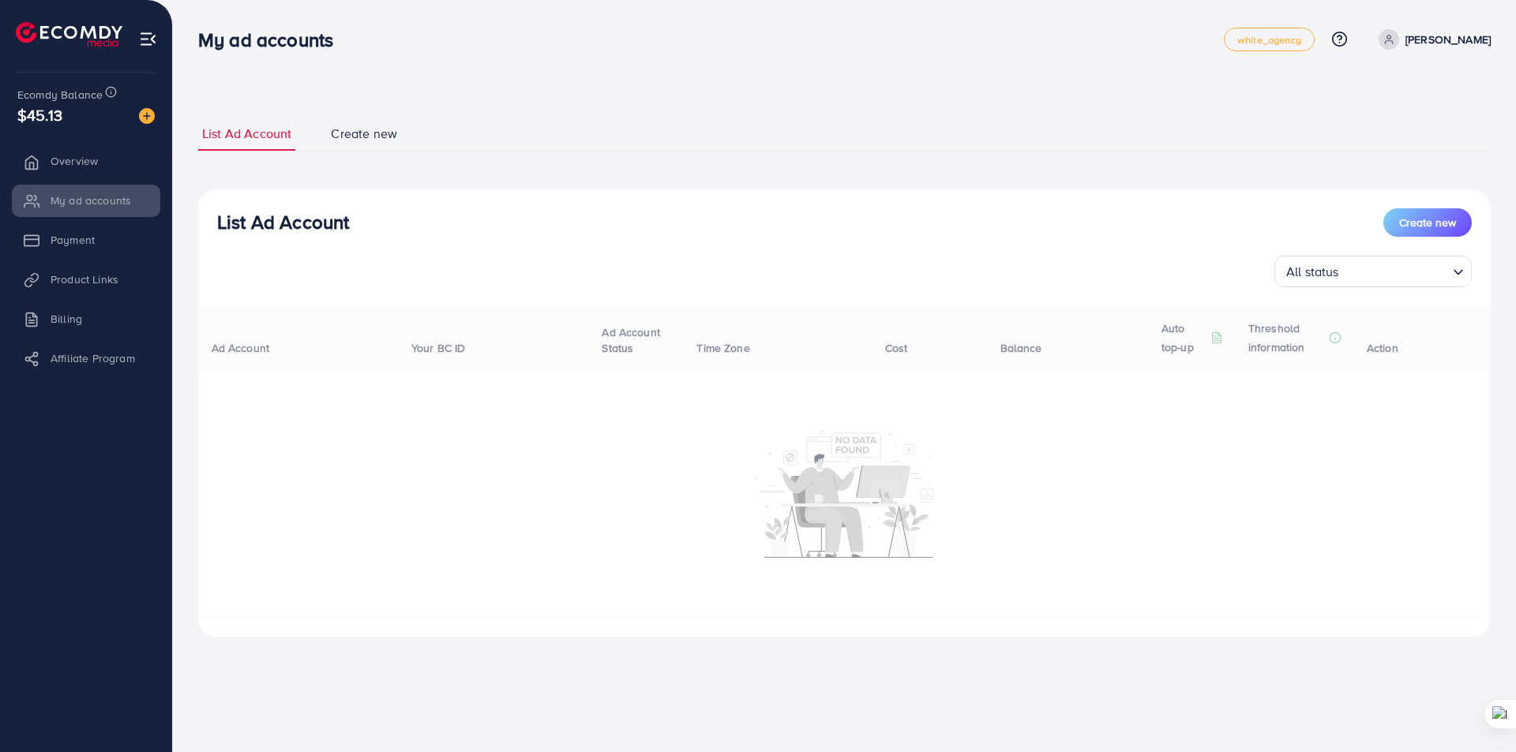
click at [373, 146] on link "Create new" at bounding box center [364, 134] width 74 height 34
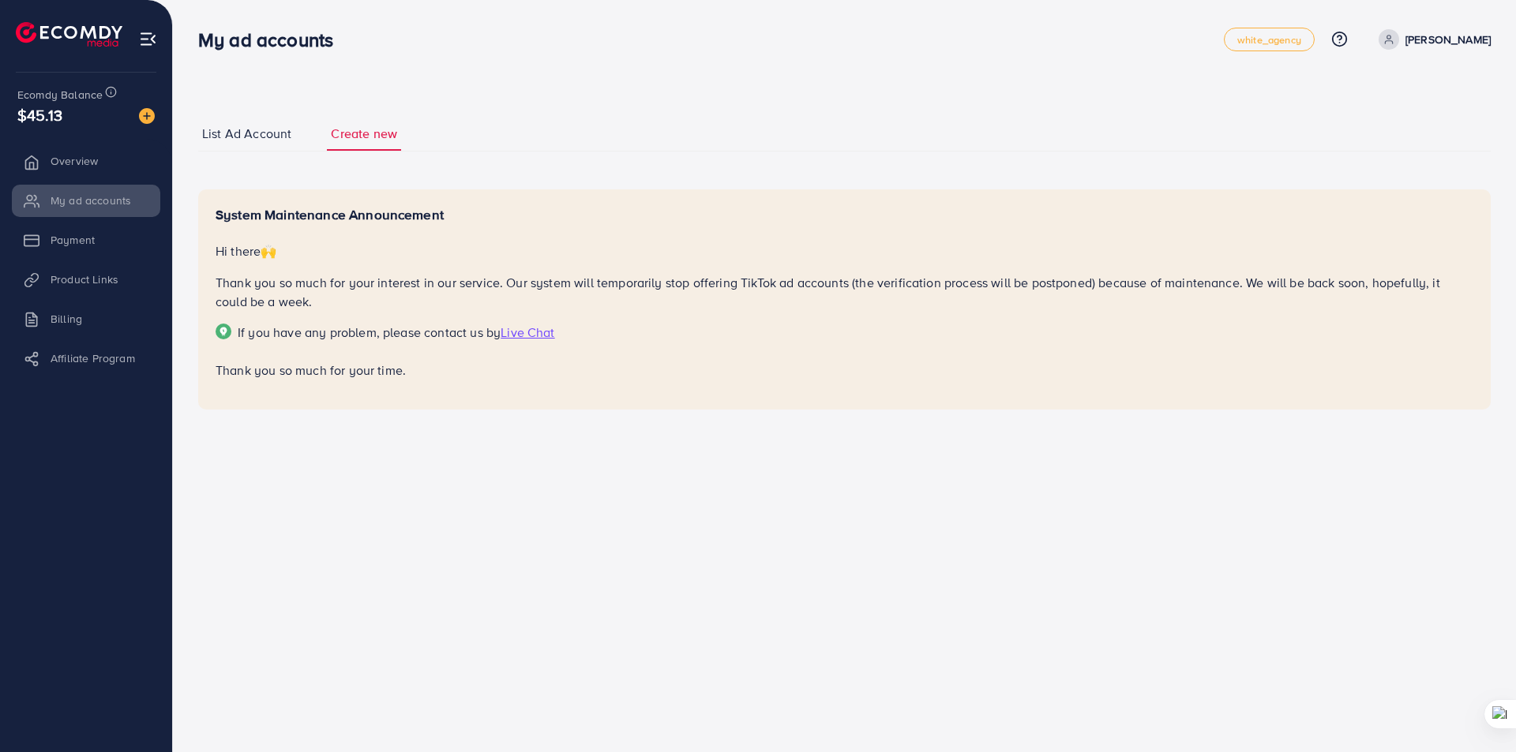
click at [269, 142] on span "List Ad Account" at bounding box center [246, 134] width 89 height 18
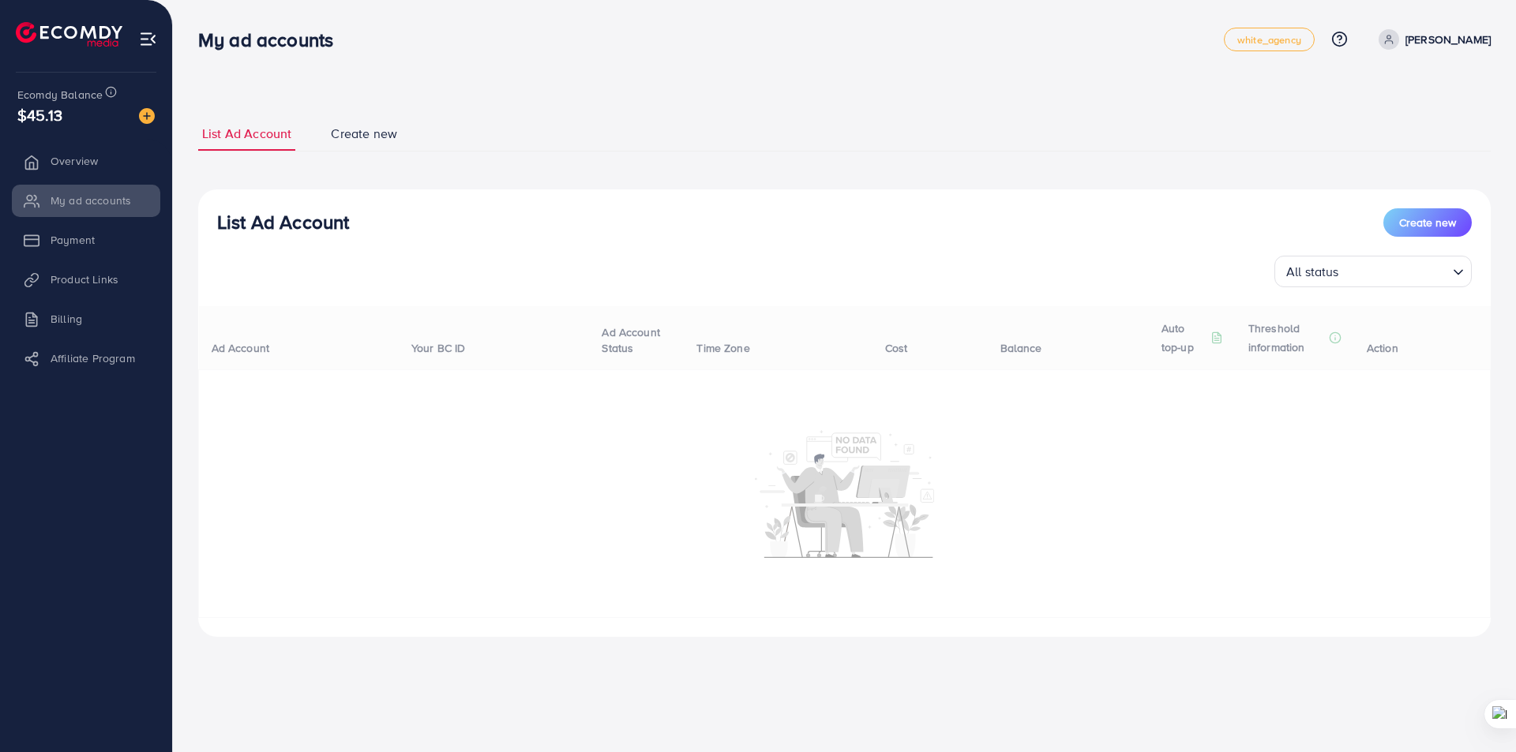
click at [65, 144] on ul "Overview My ad accounts Payment Product Links Billing Affiliate Program" at bounding box center [86, 265] width 172 height 252
click at [66, 154] on li "Overview" at bounding box center [86, 161] width 172 height 32
click at [92, 204] on li "My ad accounts" at bounding box center [86, 201] width 172 height 32
click at [75, 156] on li "Overview" at bounding box center [86, 161] width 172 height 32
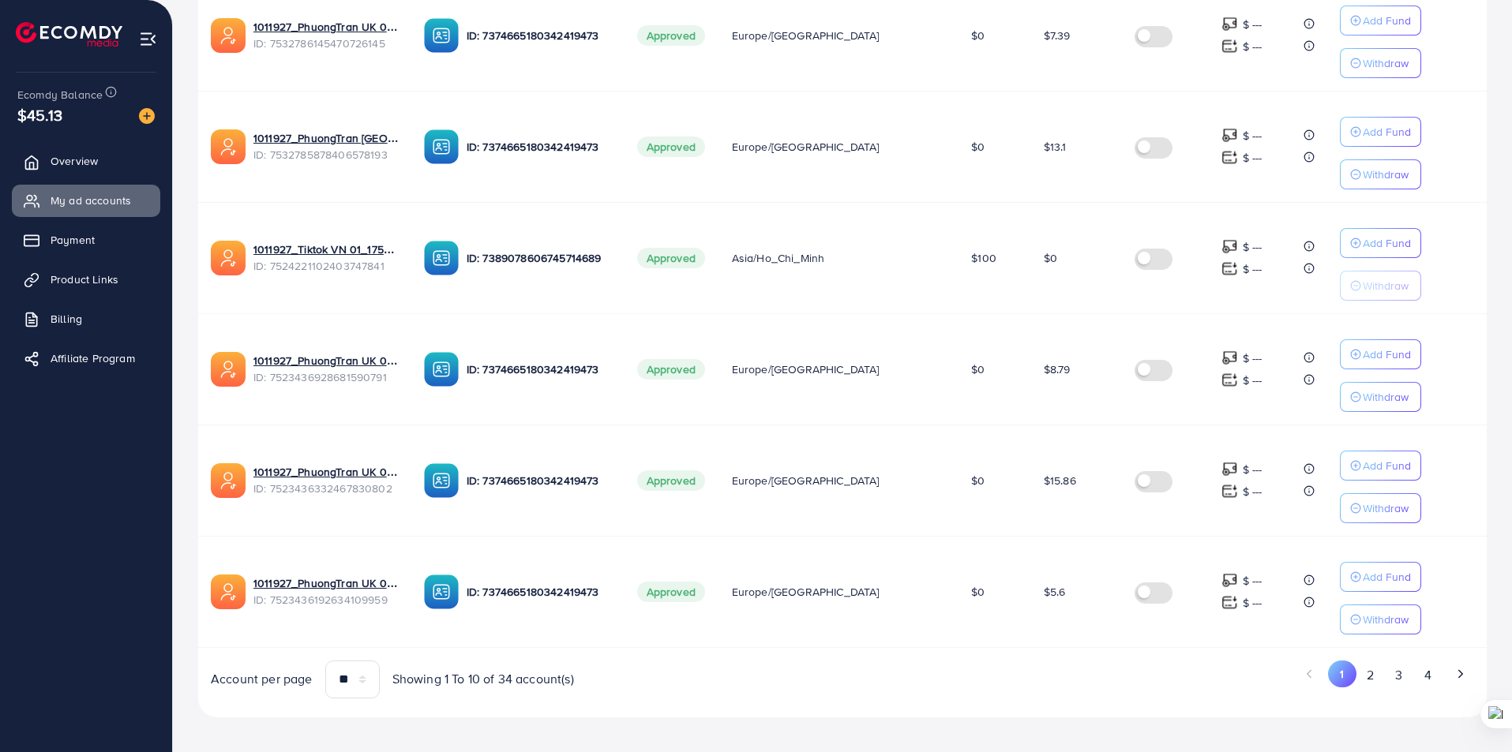
scroll to position [844, 0]
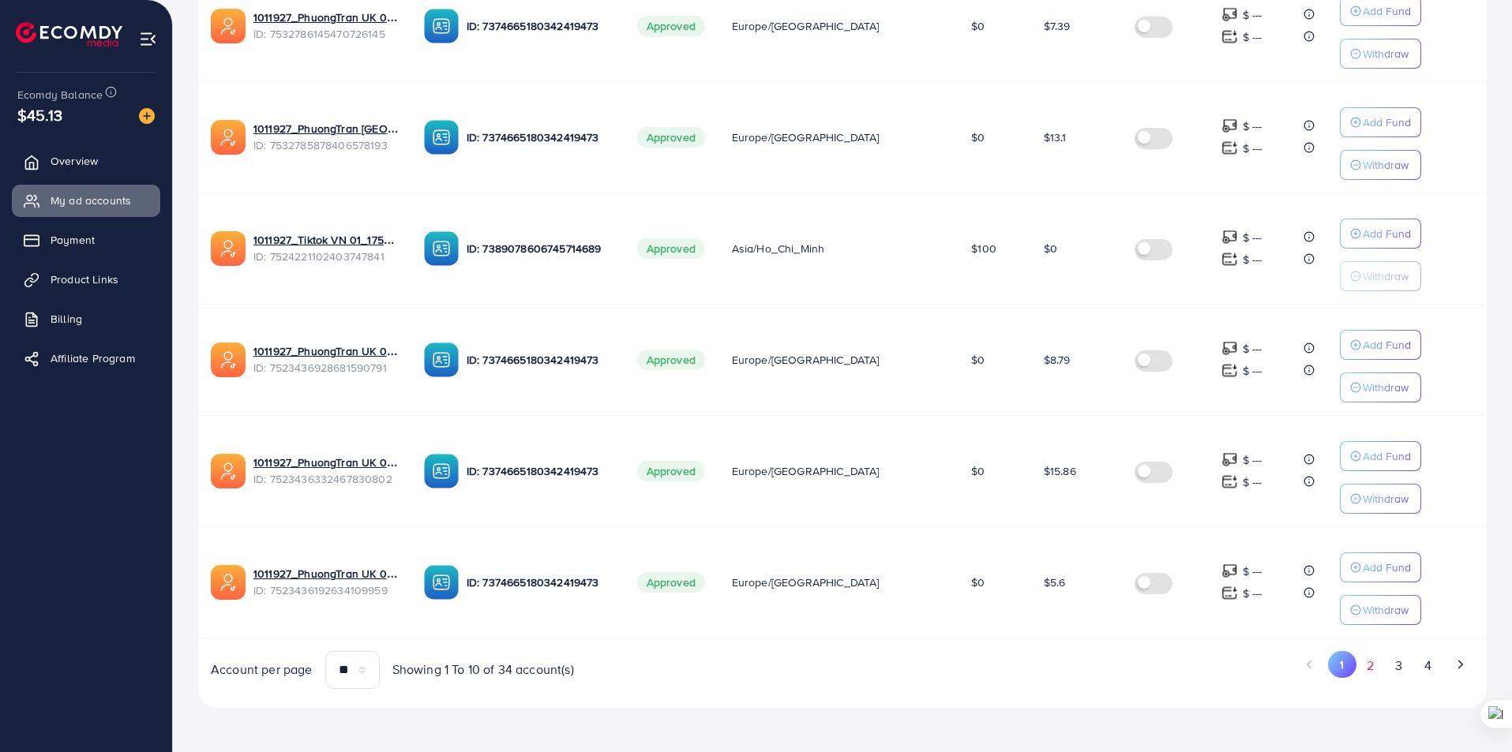
click at [1372, 668] on button "2" at bounding box center [1370, 665] width 28 height 29
click at [1396, 669] on button "3" at bounding box center [1399, 665] width 28 height 29
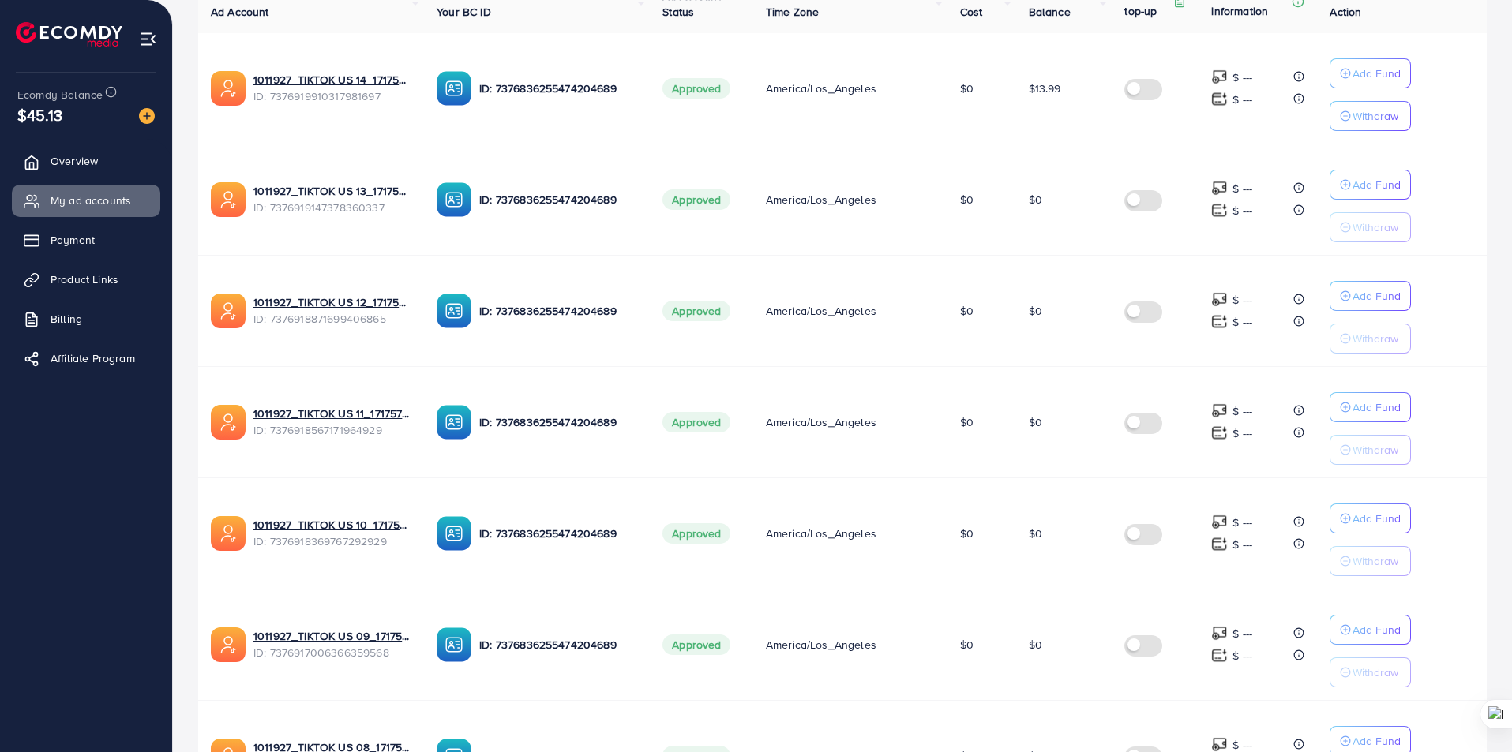
scroll to position [291, 0]
